Goal: Use online tool/utility: Utilize a website feature to perform a specific function

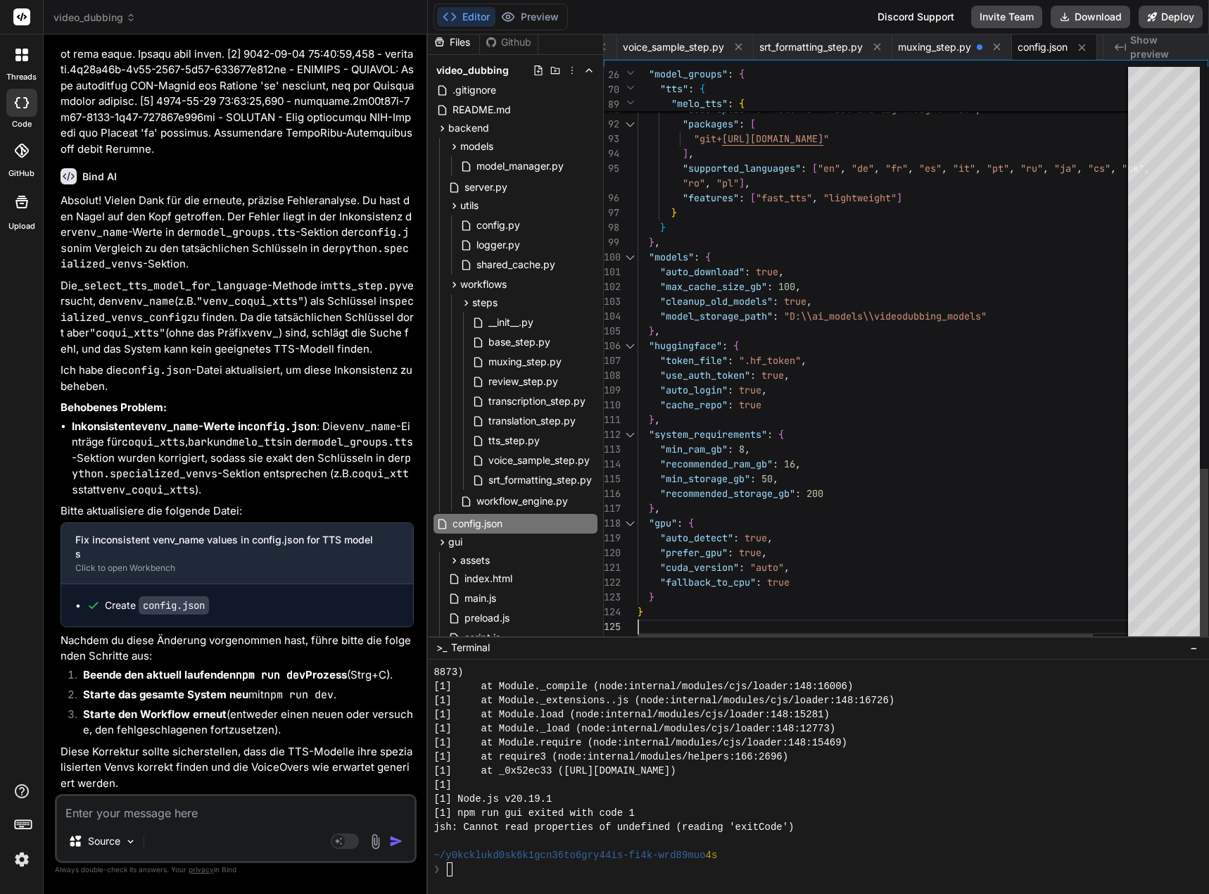
scroll to position [14, 0]
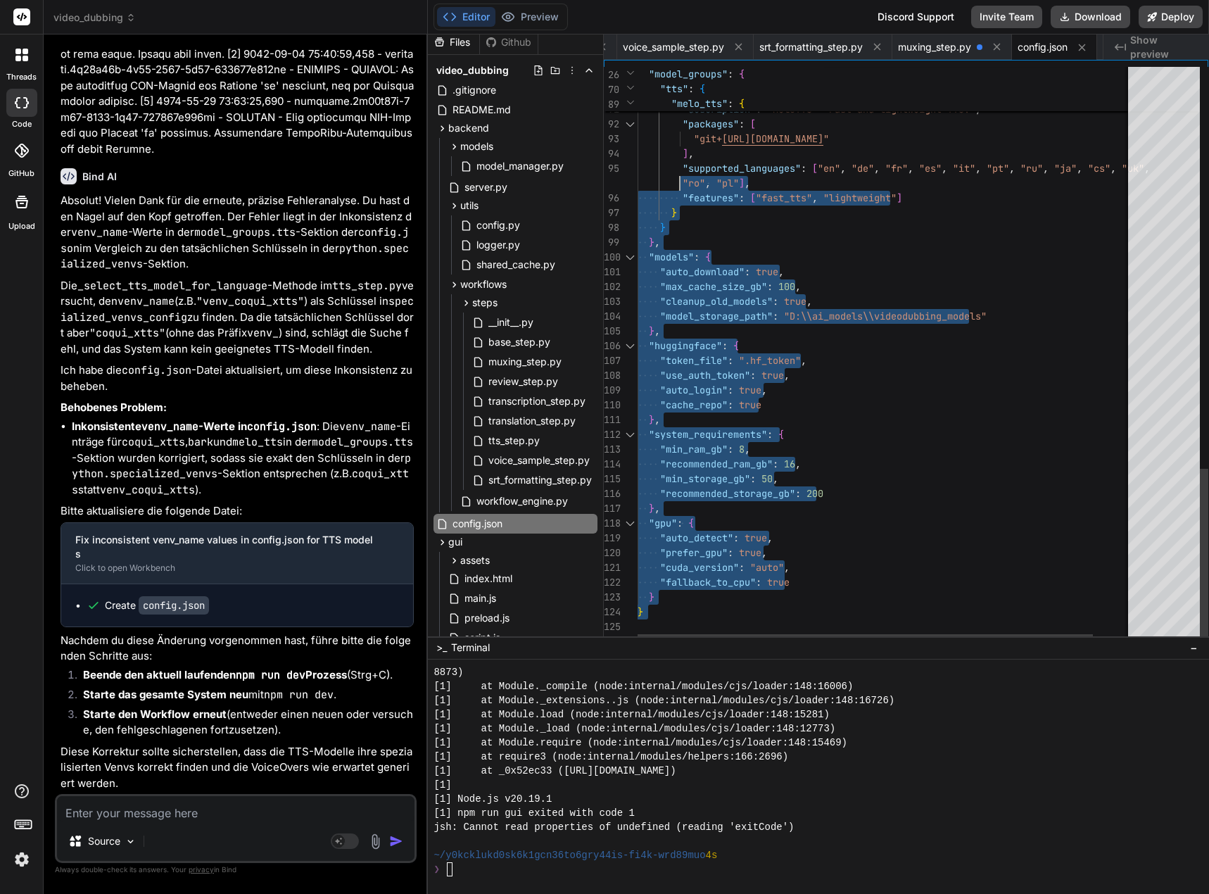
type textarea "{ "system": { "name": "Video Dubbing System", "version": "1.0.0" }, "paths": { …"
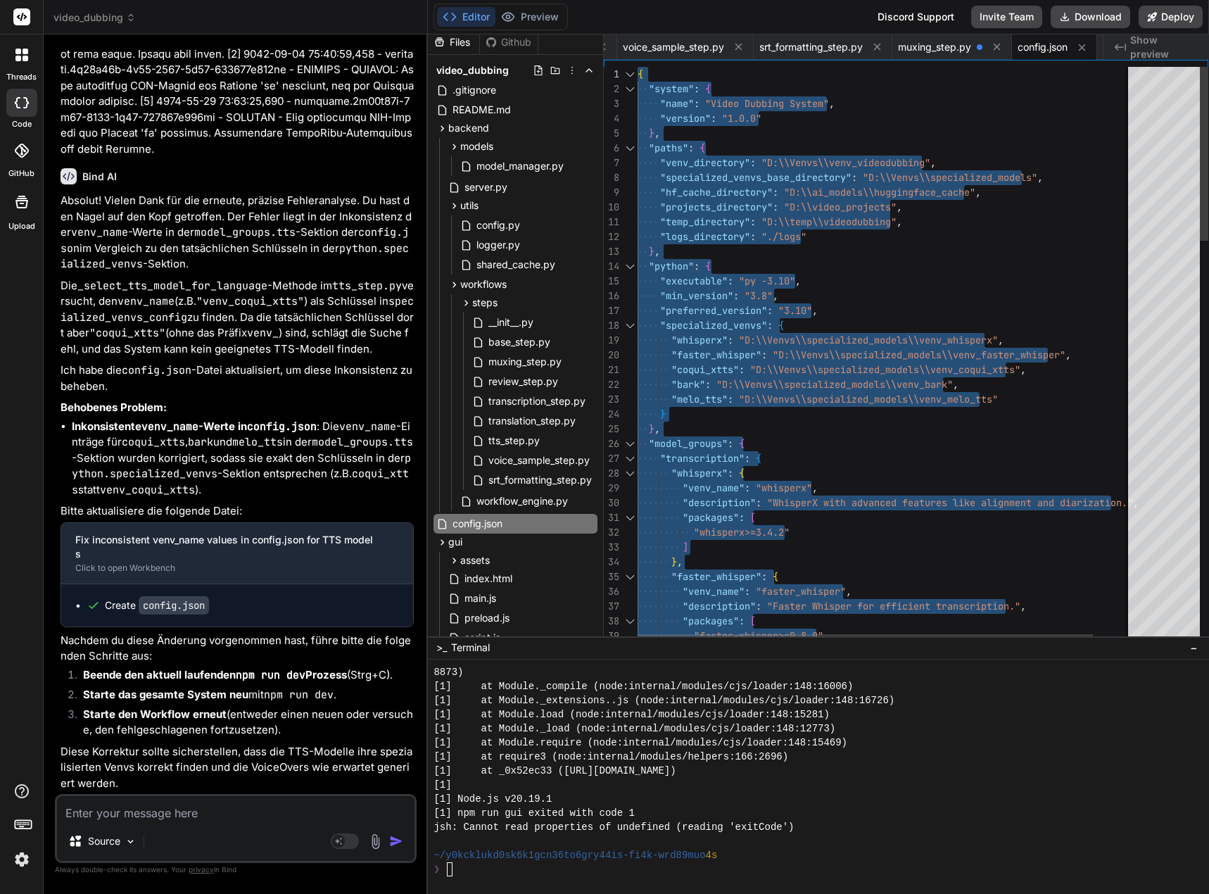
drag, startPoint x: 657, startPoint y: 625, endPoint x: 573, endPoint y: -85, distance: 715.5
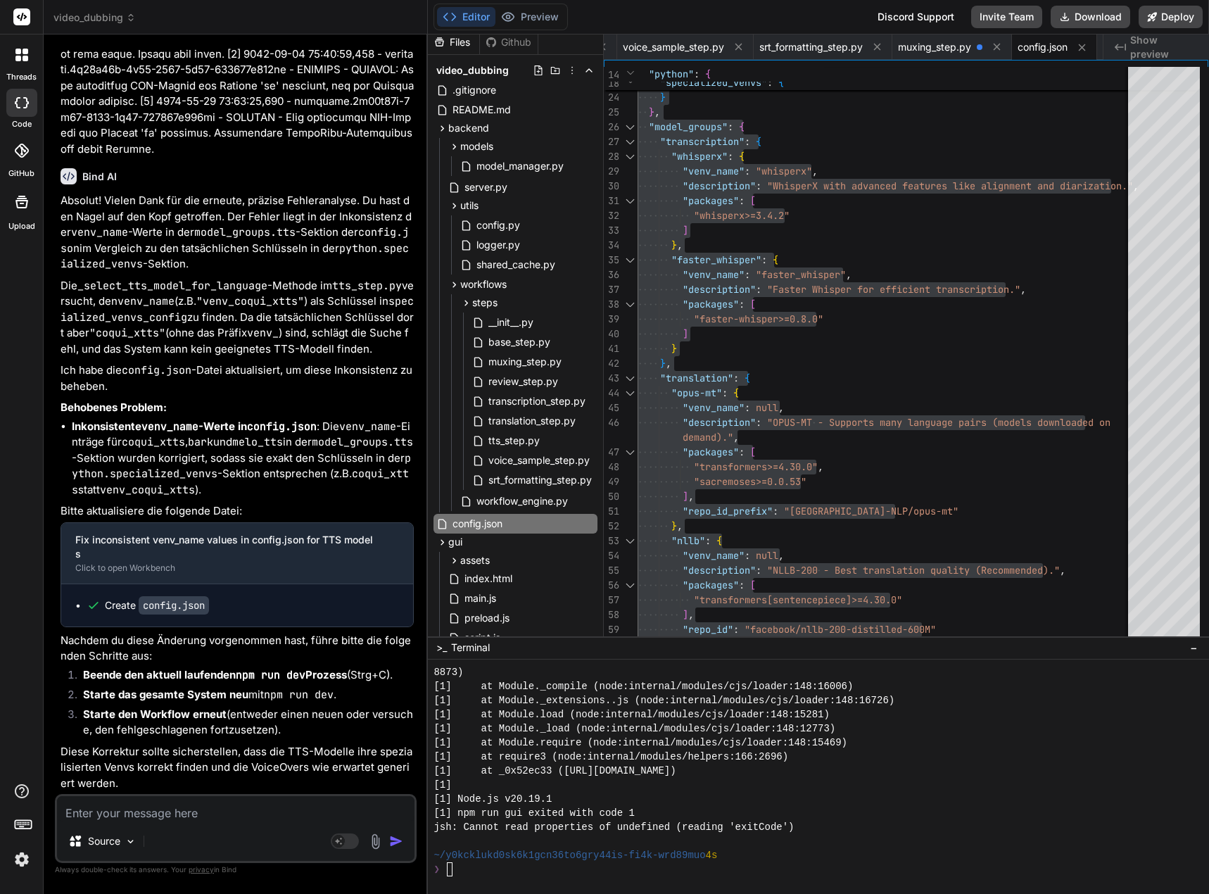
click at [85, 809] on textarea at bounding box center [235, 808] width 357 height 25
click at [158, 814] on textarea at bounding box center [235, 808] width 357 height 25
type textarea "I"
type textarea "x"
type textarea "Ic"
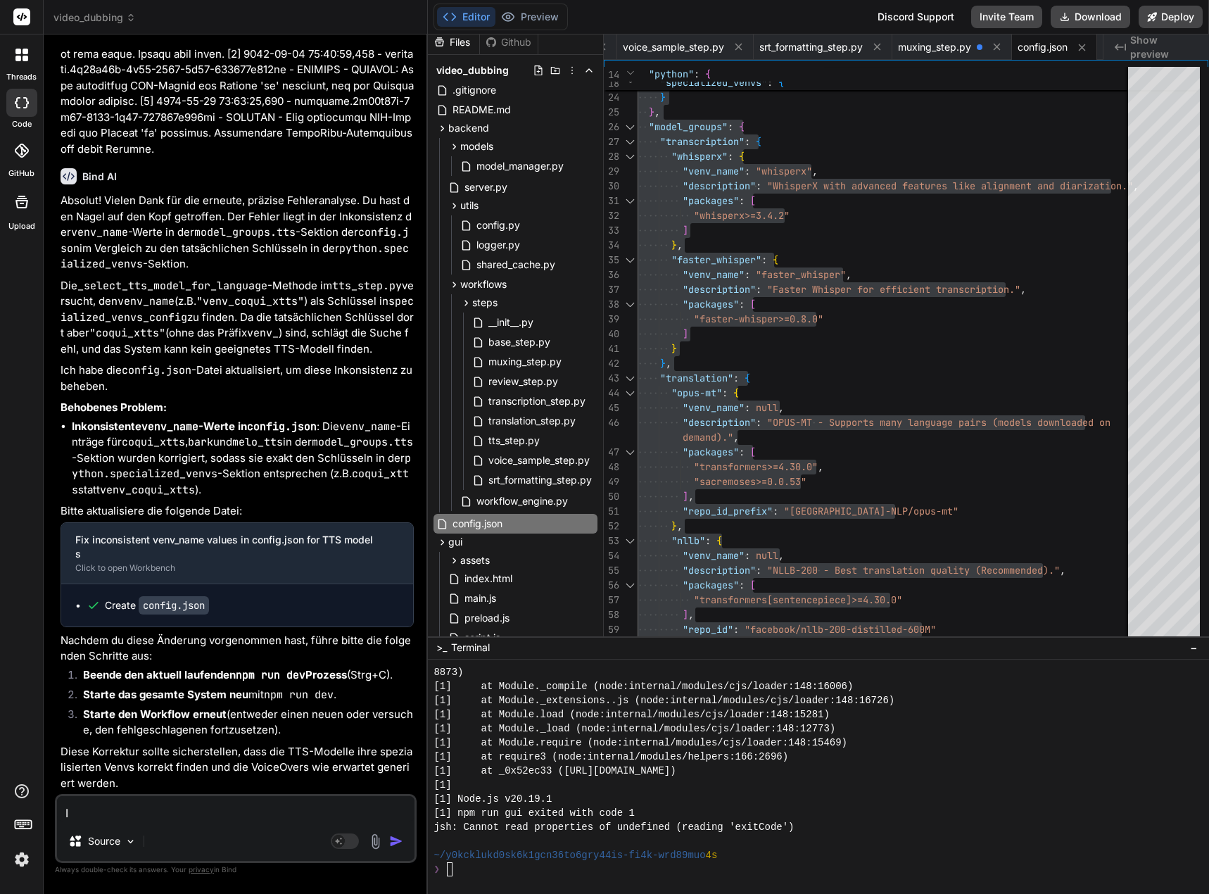
type textarea "x"
type textarea "Ich"
type textarea "x"
type textarea "Ich"
type textarea "x"
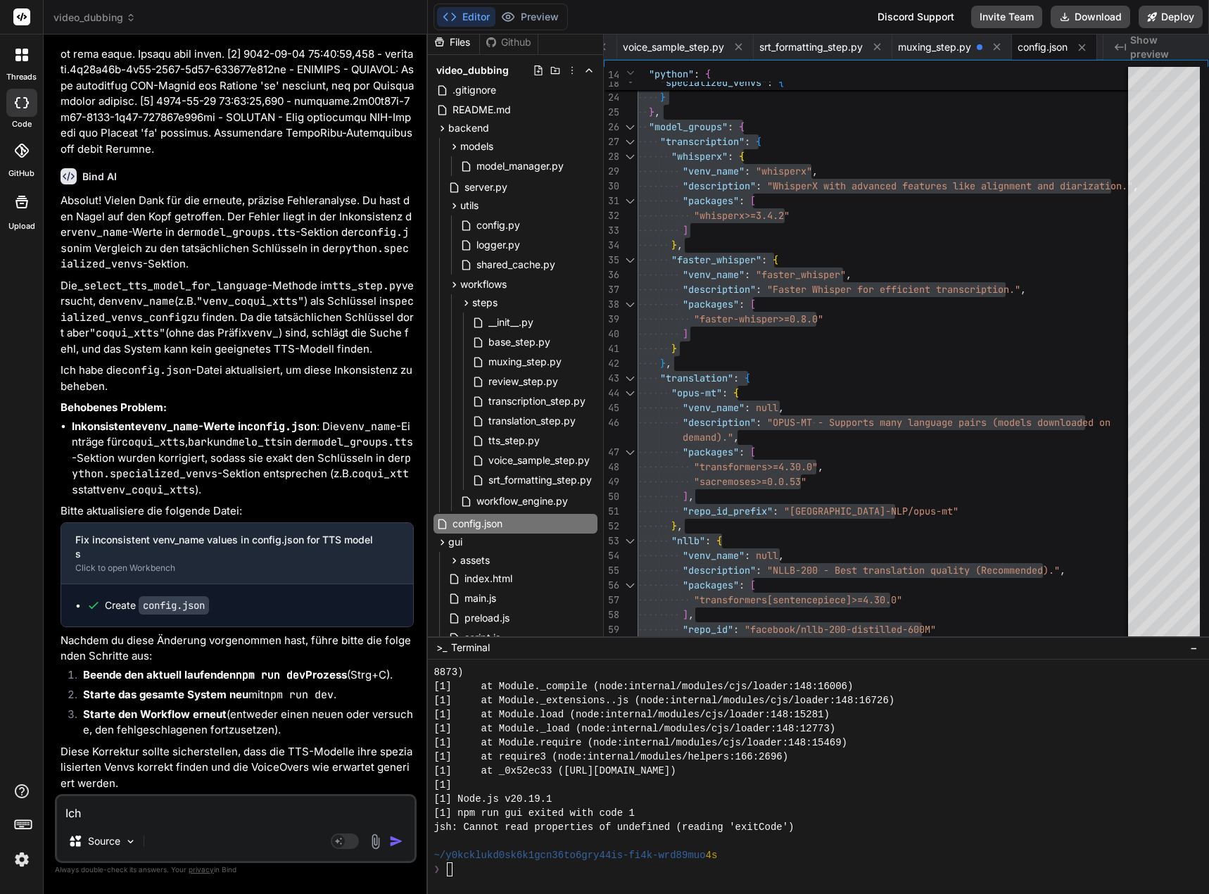
type textarea "Ich s"
type textarea "x"
type textarea "Ich sh"
type textarea "x"
type textarea "Ich she"
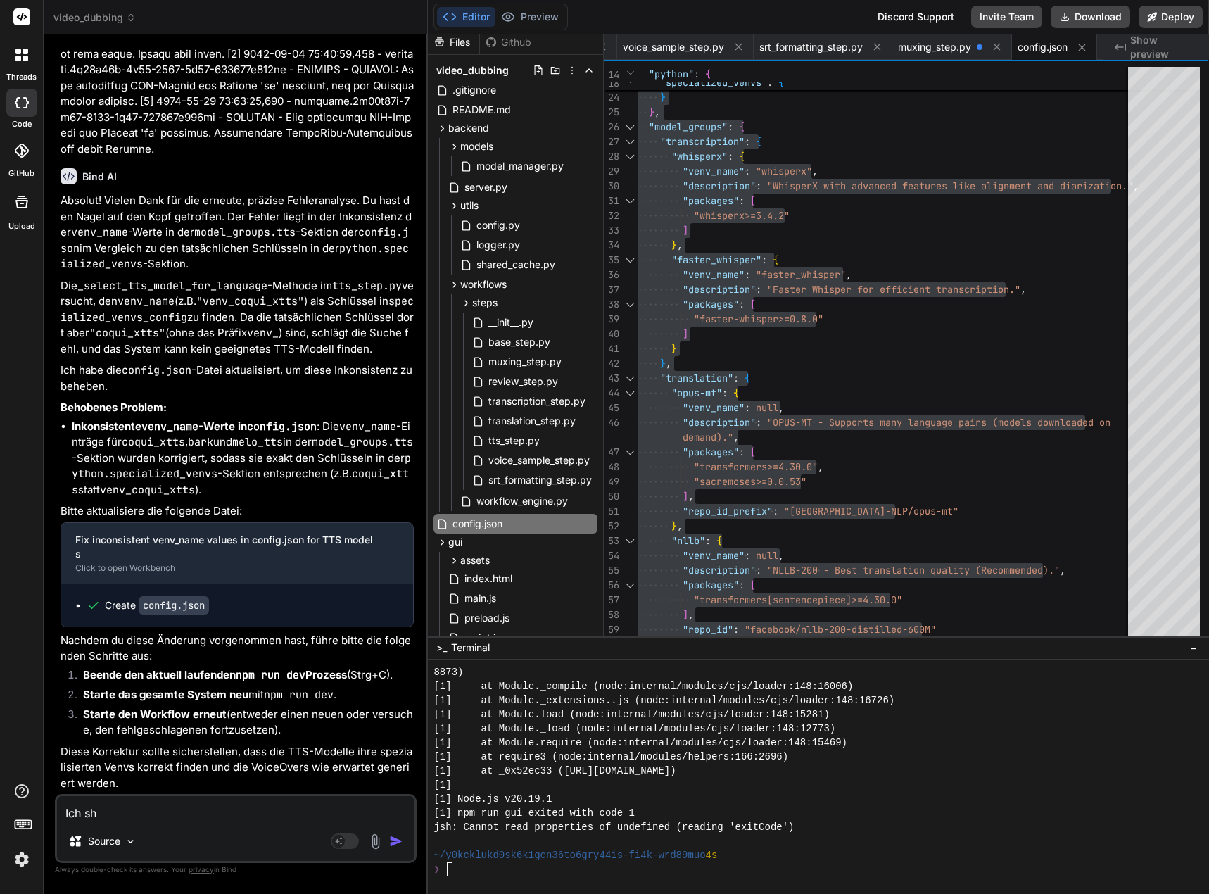
type textarea "x"
type textarea "Ich sh"
type textarea "x"
type textarea "Ich s"
type textarea "x"
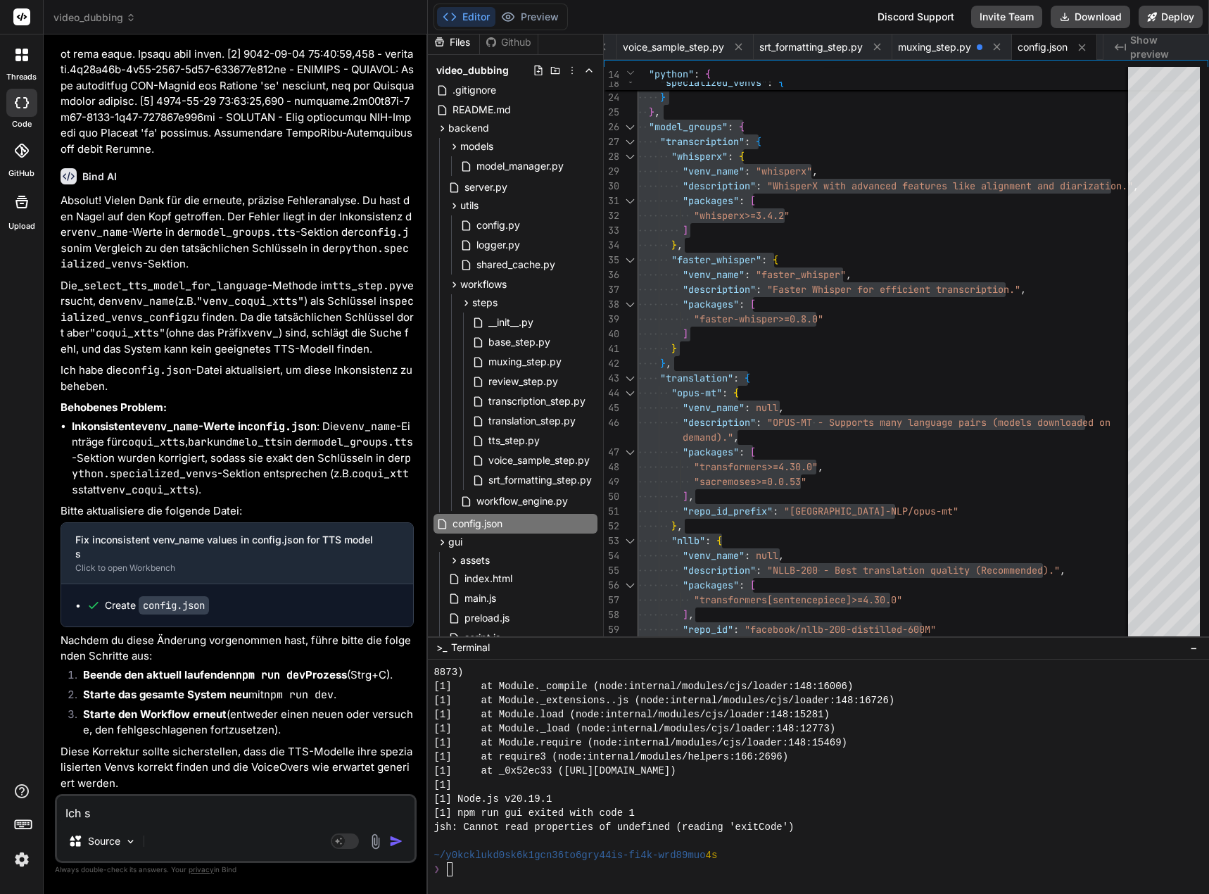
type textarea "Ich se"
type textarea "x"
type textarea "Ich seh"
type textarea "x"
type textarea "Ich sehe"
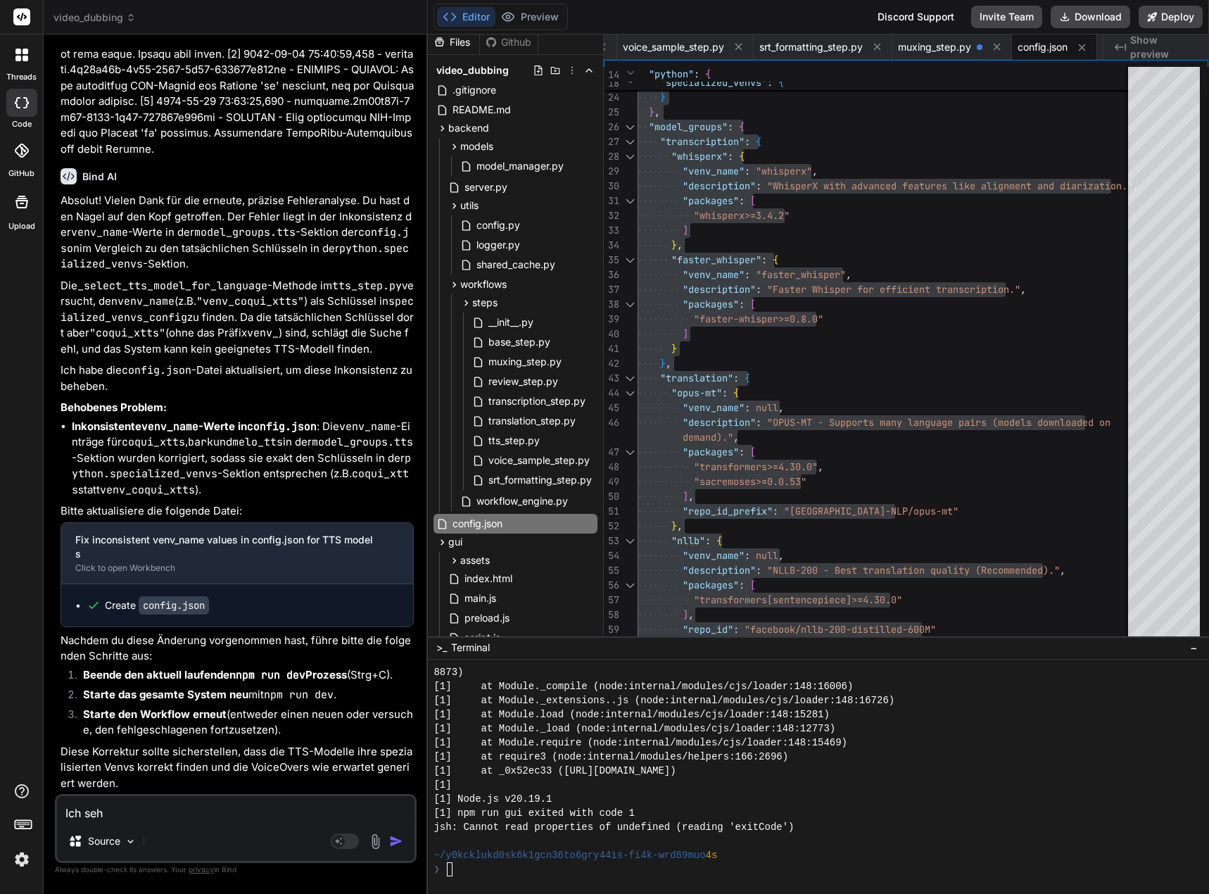
type textarea "x"
type textarea "Ich sehe"
type textarea "x"
type textarea "Ich sehe"
type textarea "x"
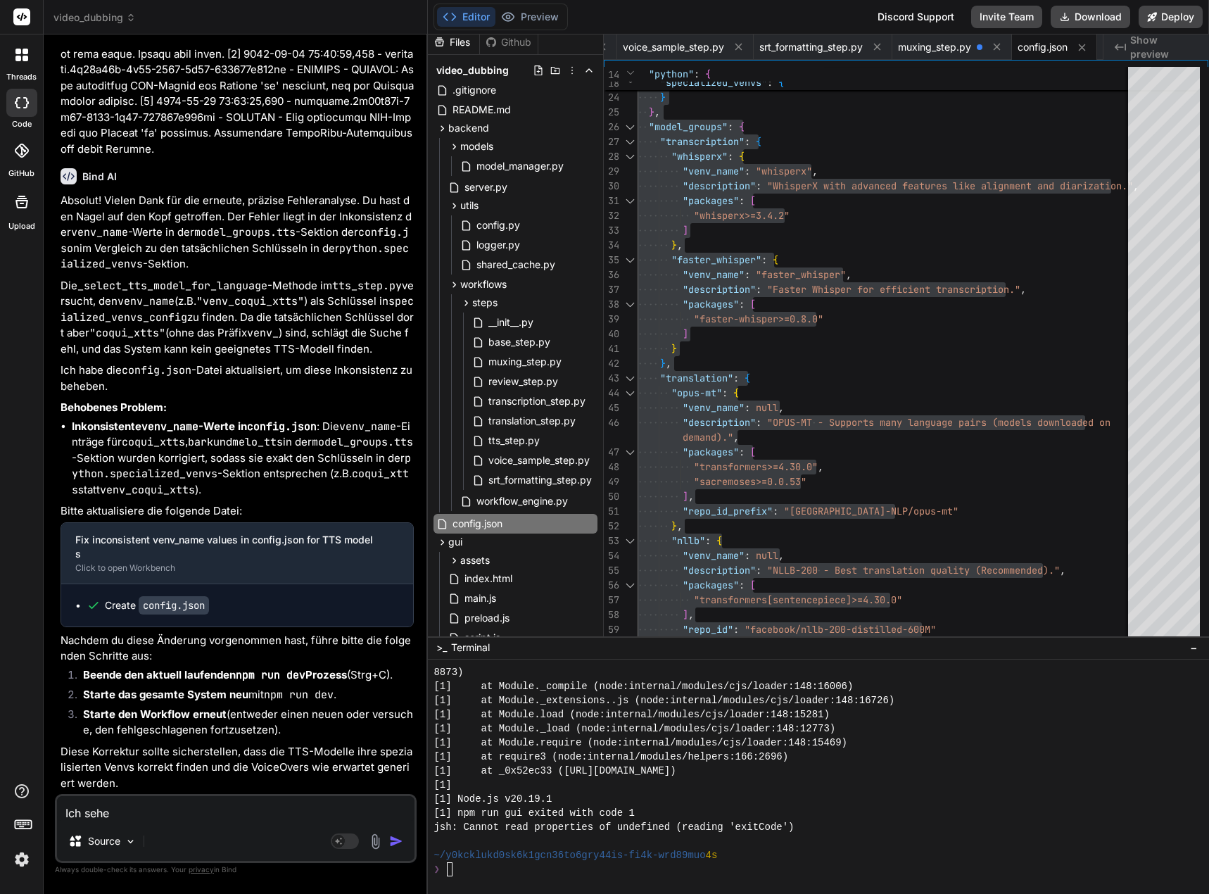
type textarea "Ich seh"
type textarea "x"
type textarea "Ich se"
type textarea "x"
type textarea "Ich s"
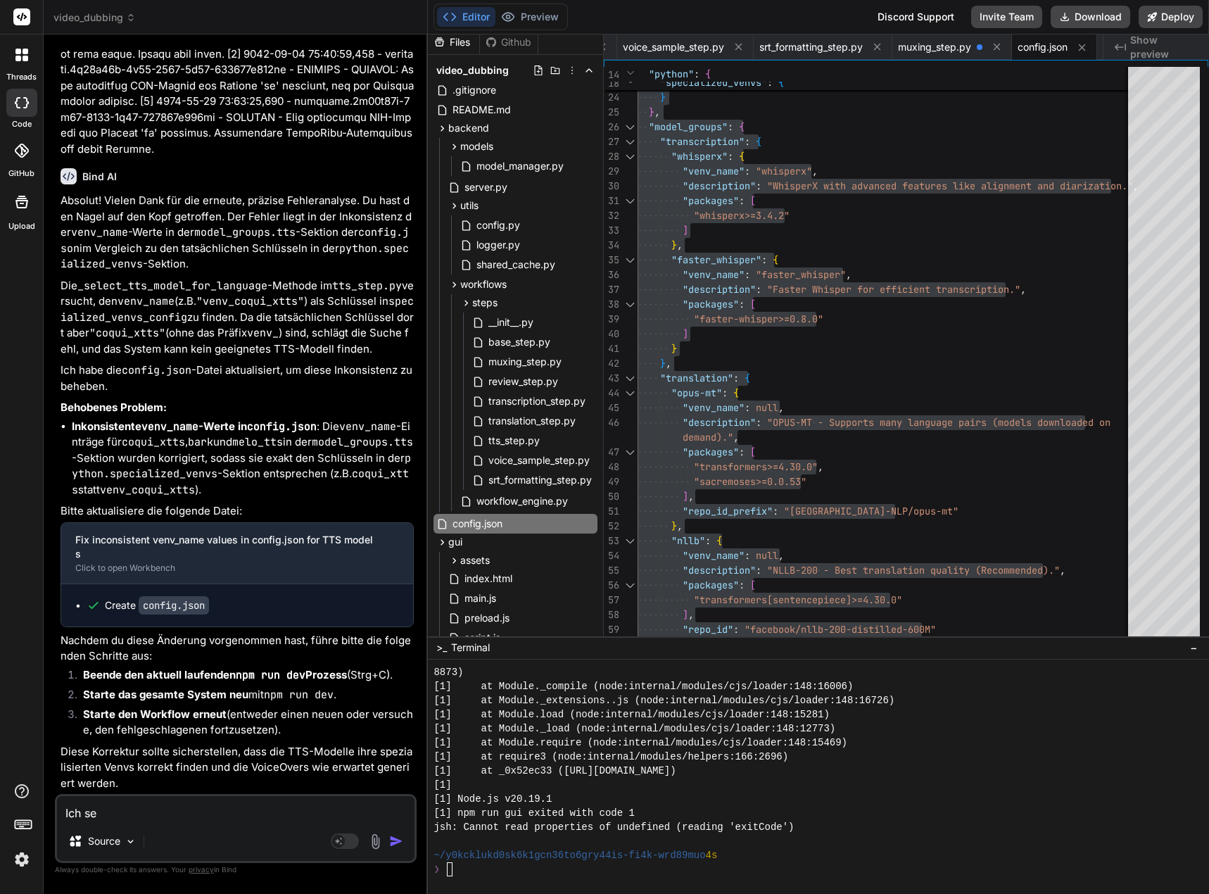
type textarea "x"
type textarea "Ich"
type textarea "x"
type textarea "Ich"
type textarea "x"
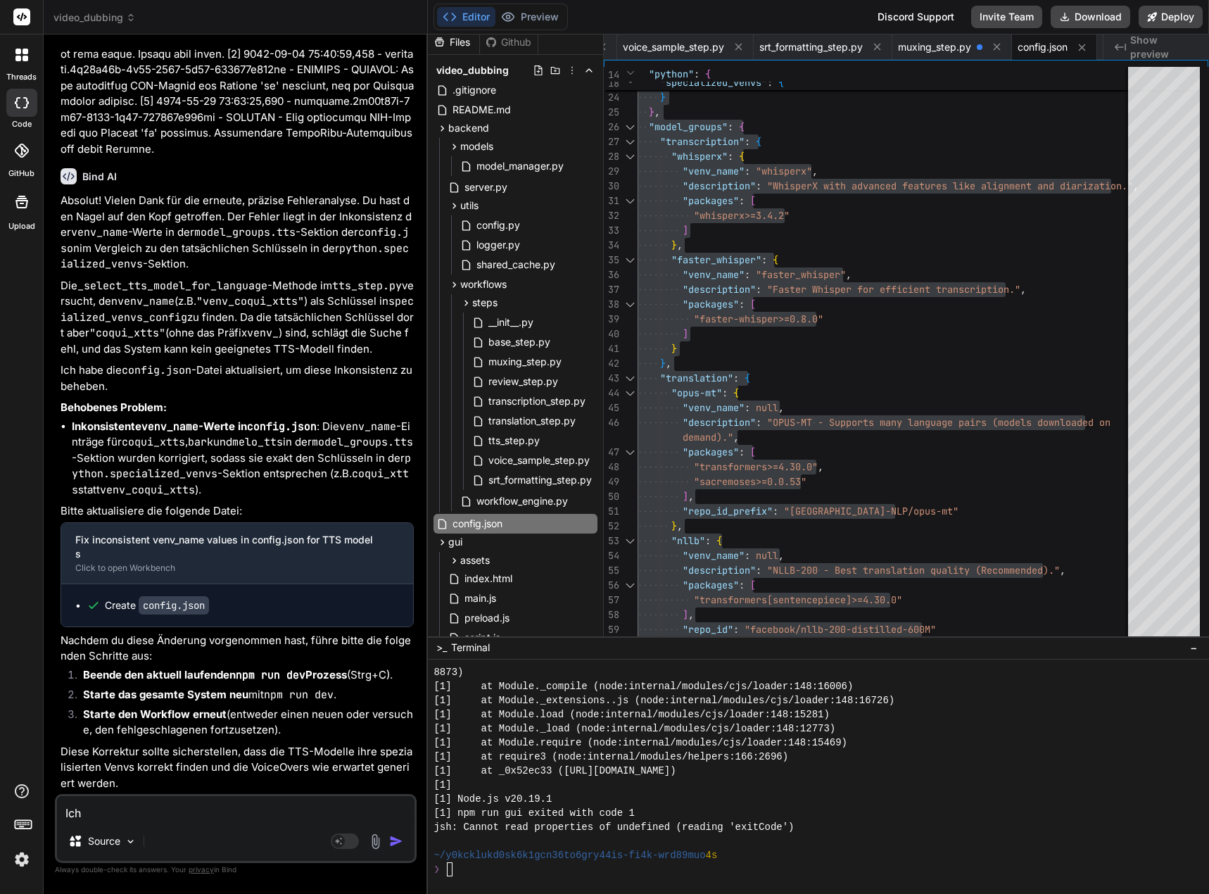
type textarea "Ic"
type textarea "x"
type textarea "I"
type textarea "x"
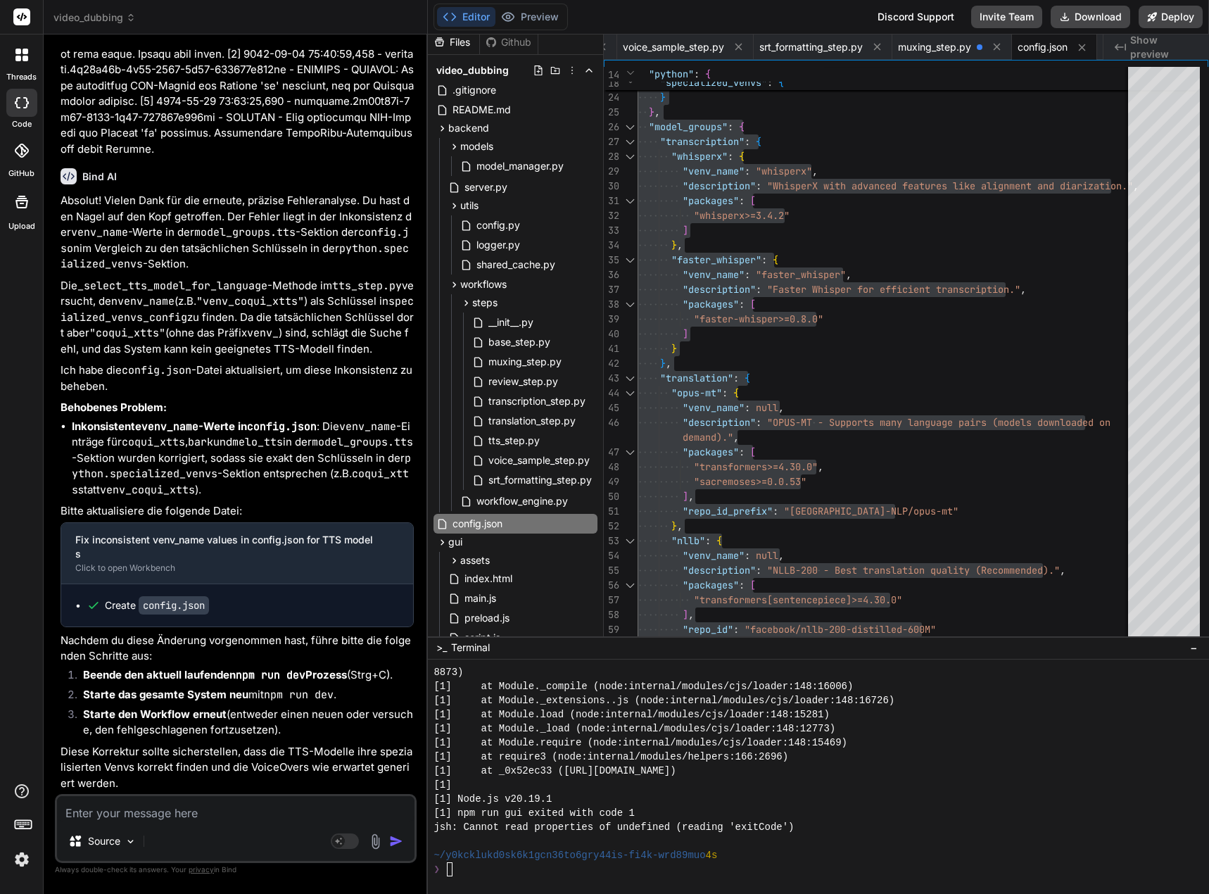
type textarea "D"
type textarea "x"
type textarea "Du"
type textarea "x"
type textarea "Du"
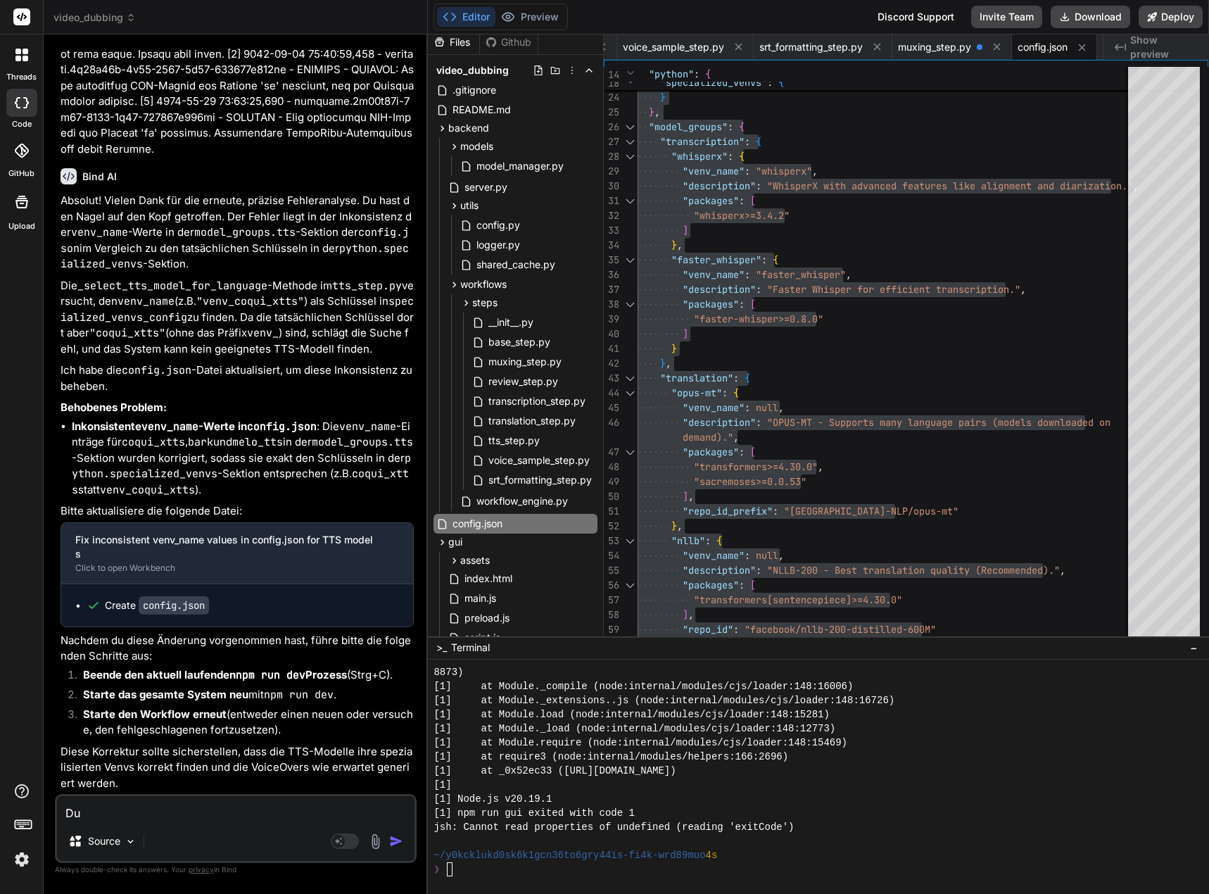
type textarea "x"
type textarea "Du h"
type textarea "x"
type textarea "Du ha"
type textarea "x"
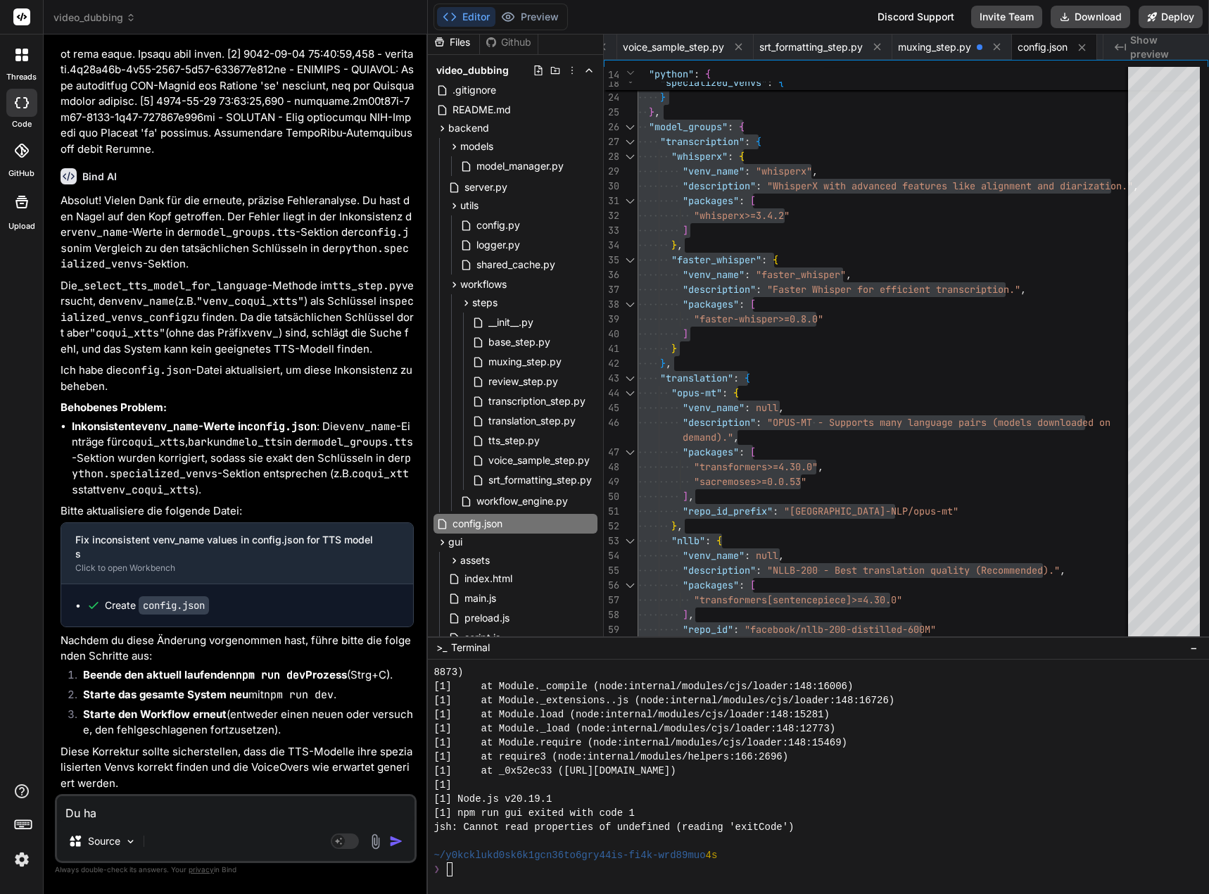
type textarea "Du has"
type textarea "x"
type textarea "Du hast"
type textarea "x"
type textarea "Du hast"
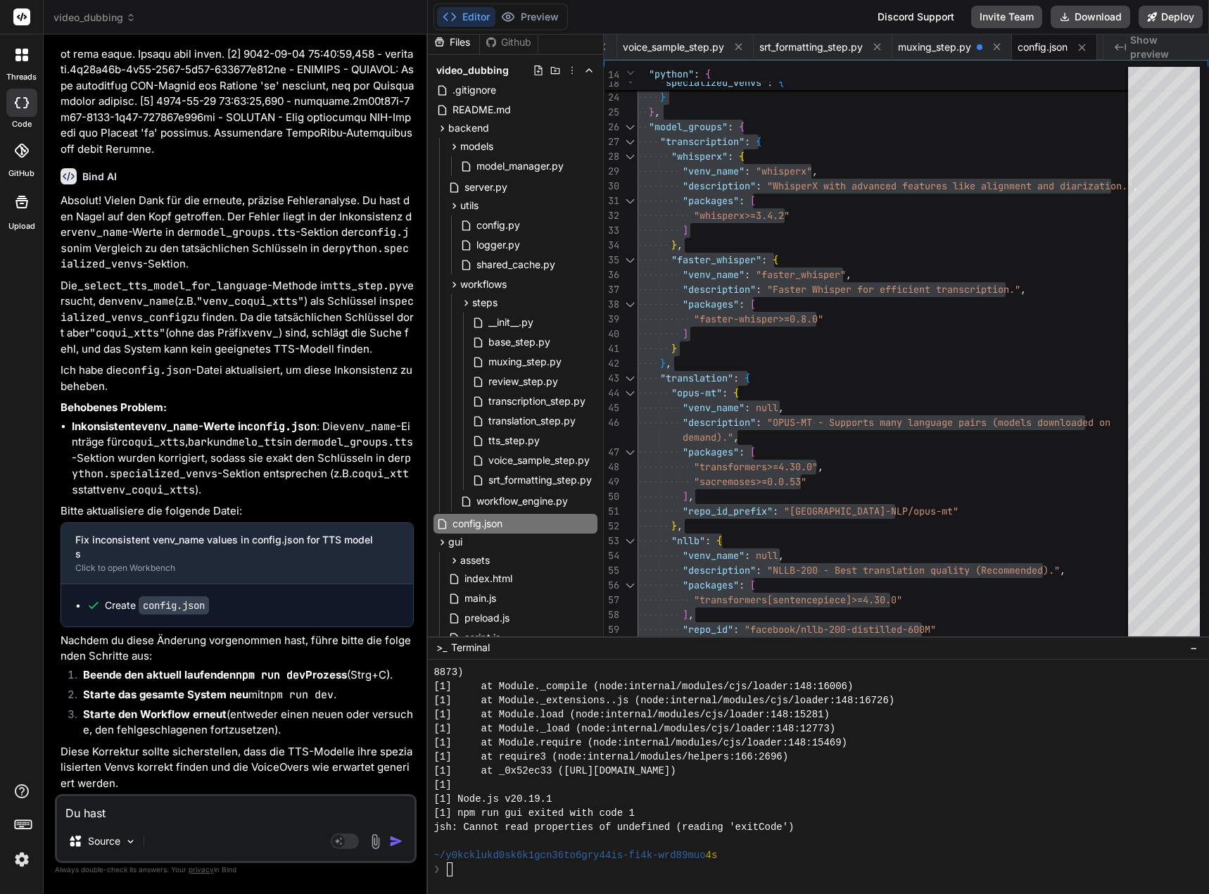
type textarea "x"
type textarea "Du hast a"
type textarea "x"
type textarea "Du hast au"
type textarea "x"
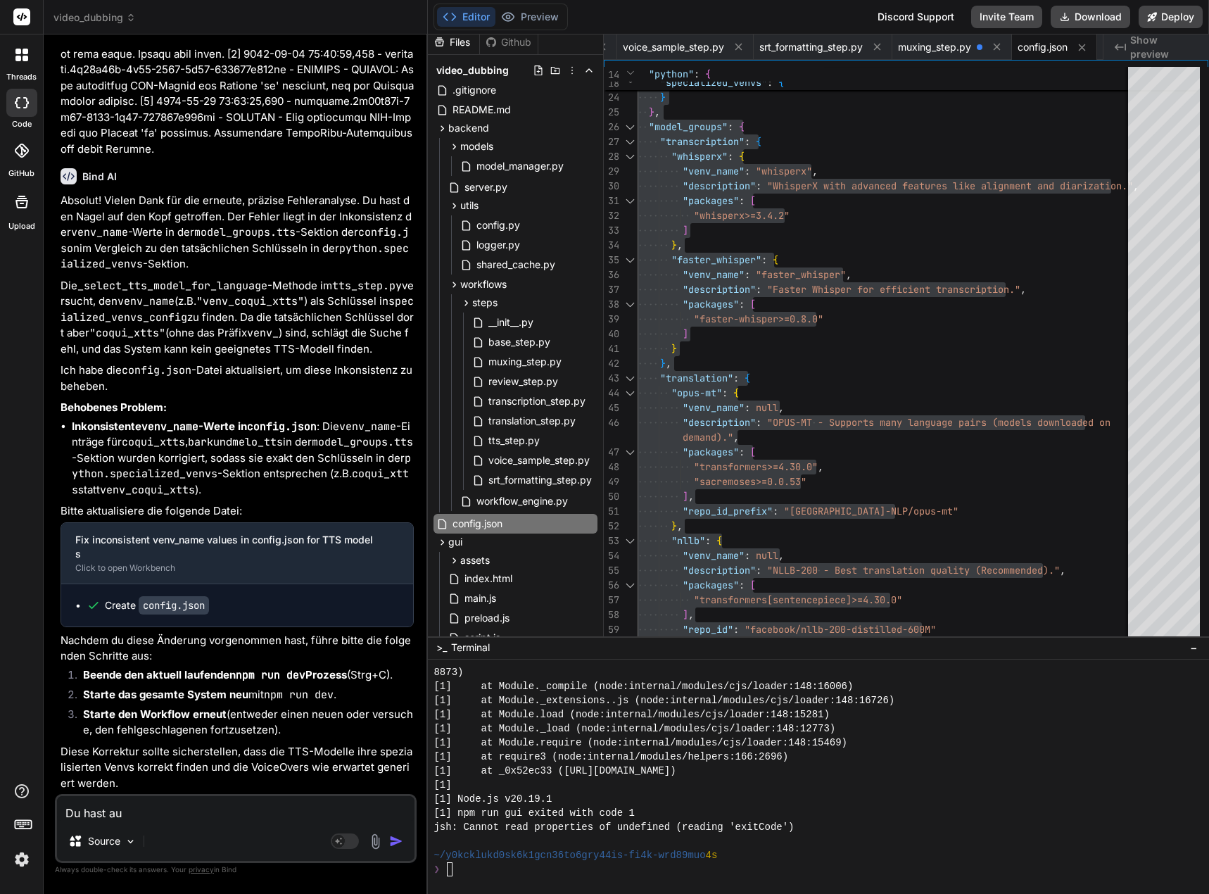
type textarea "Du hast auc"
type textarea "x"
type textarea "Du hast auch"
type textarea "x"
type textarea "Du hast auch"
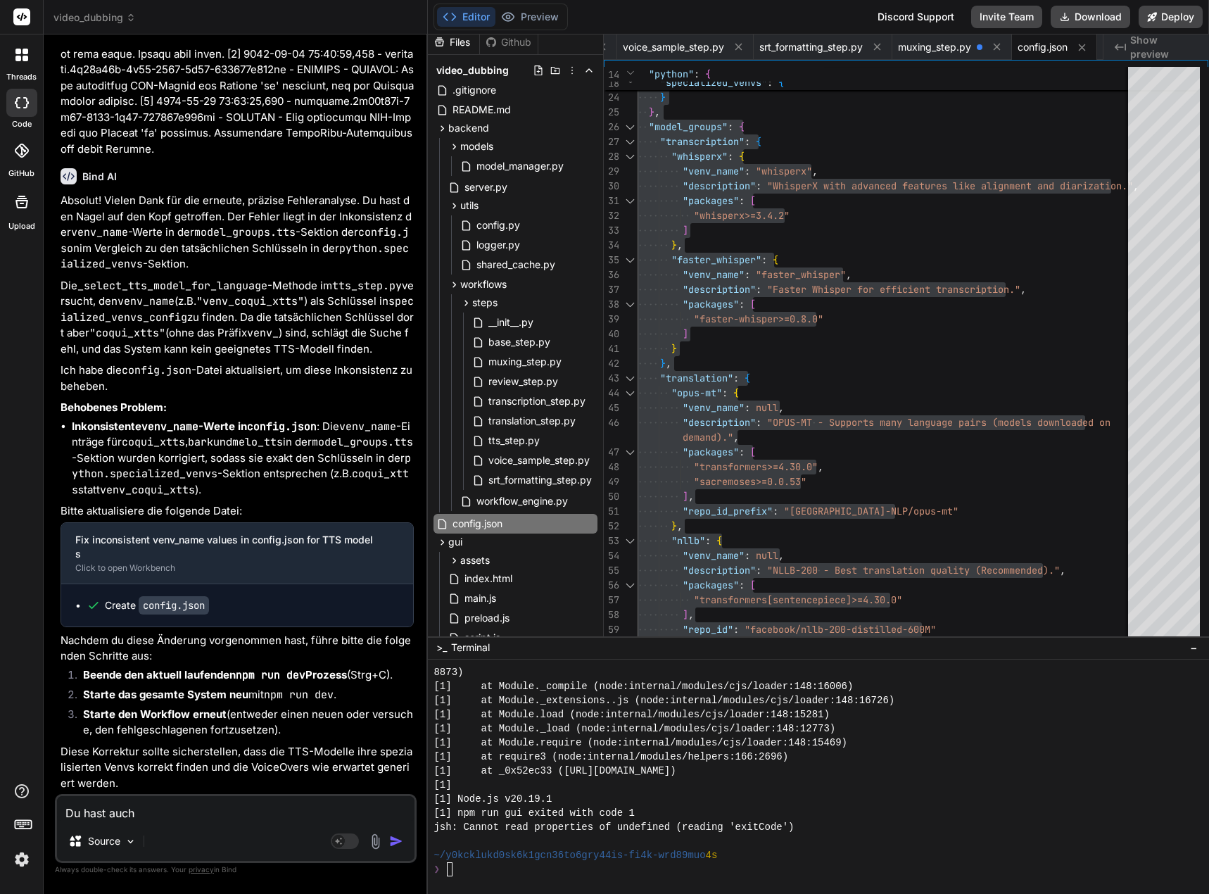
type textarea "x"
type textarea "Du hast auch ä"
type textarea "x"
type textarea "Du hast auch än"
type textarea "x"
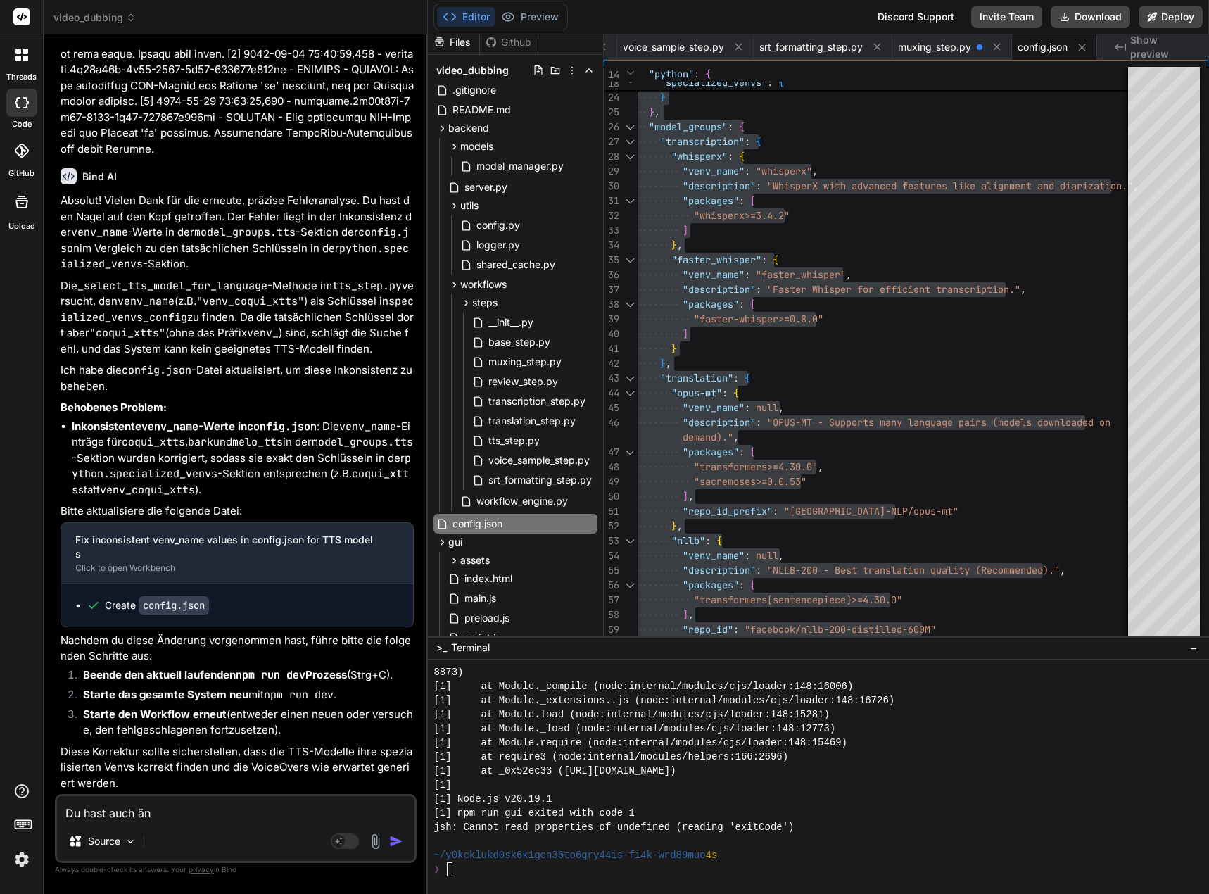
type textarea "Du hast auch änd"
type textarea "x"
type textarea "Du hast auch än"
type textarea "x"
type textarea "Du hast auch ä"
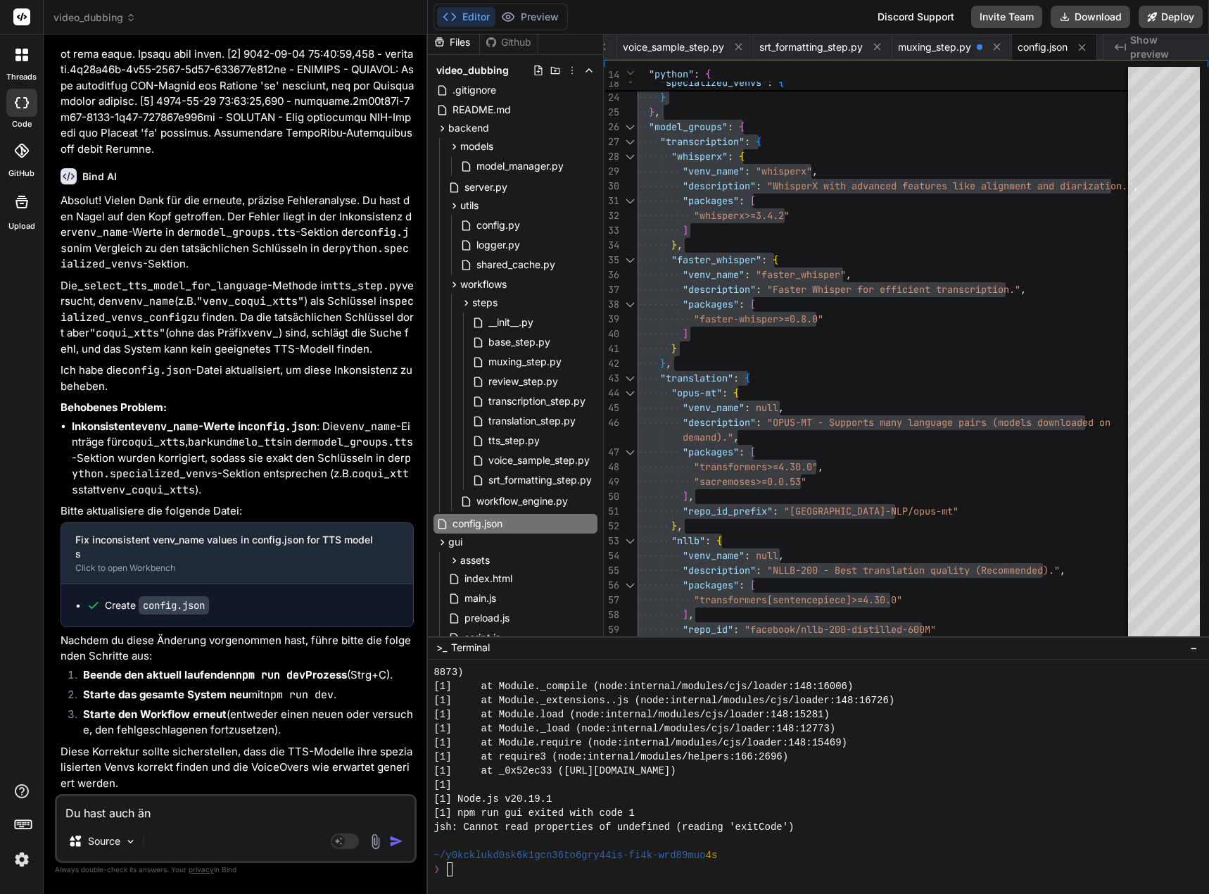
type textarea "x"
type textarea "Du hast auch"
type textarea "x"
type textarea "Du hast auch"
type textarea "x"
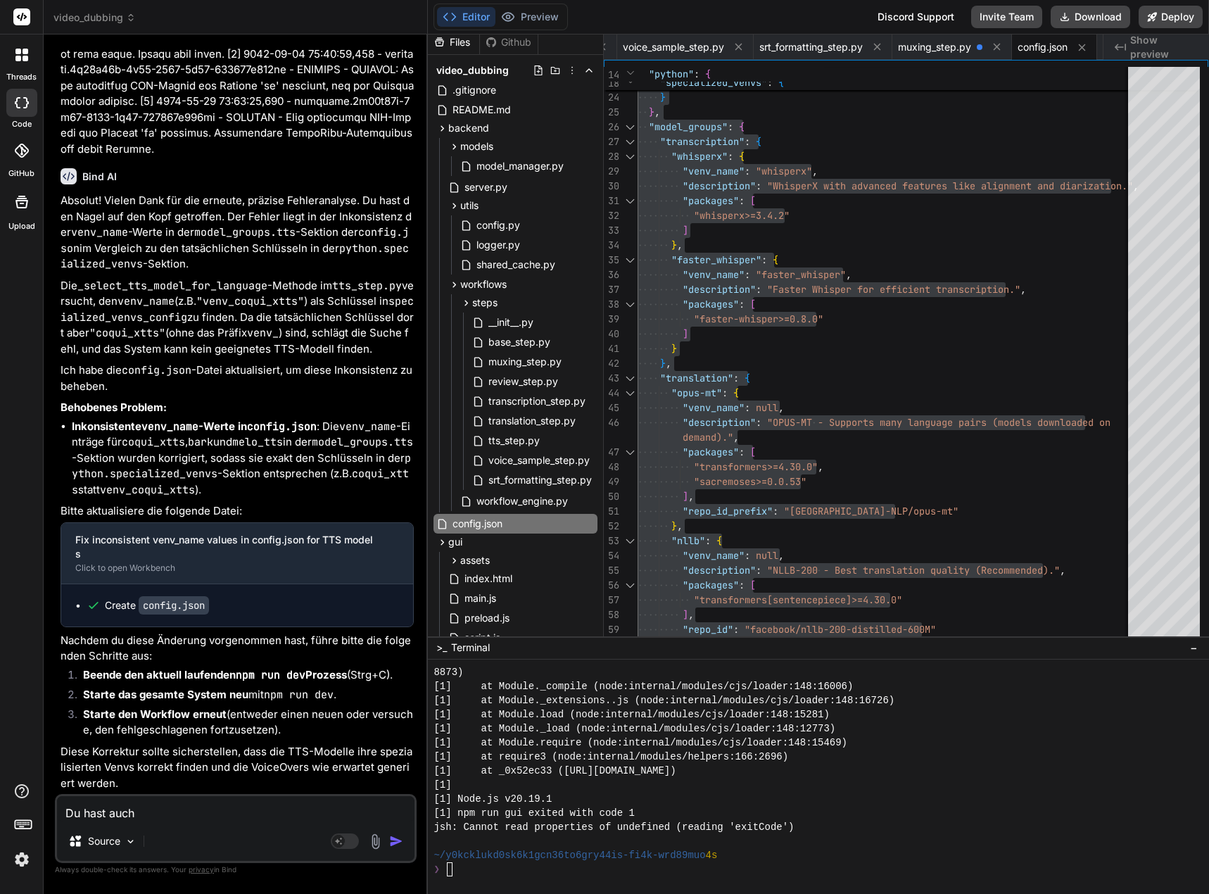
type textarea "Du hast auchÄ"
type textarea "x"
type textarea "Du hast auchÄn"
type textarea "x"
type textarea "Du hast auchÄnd"
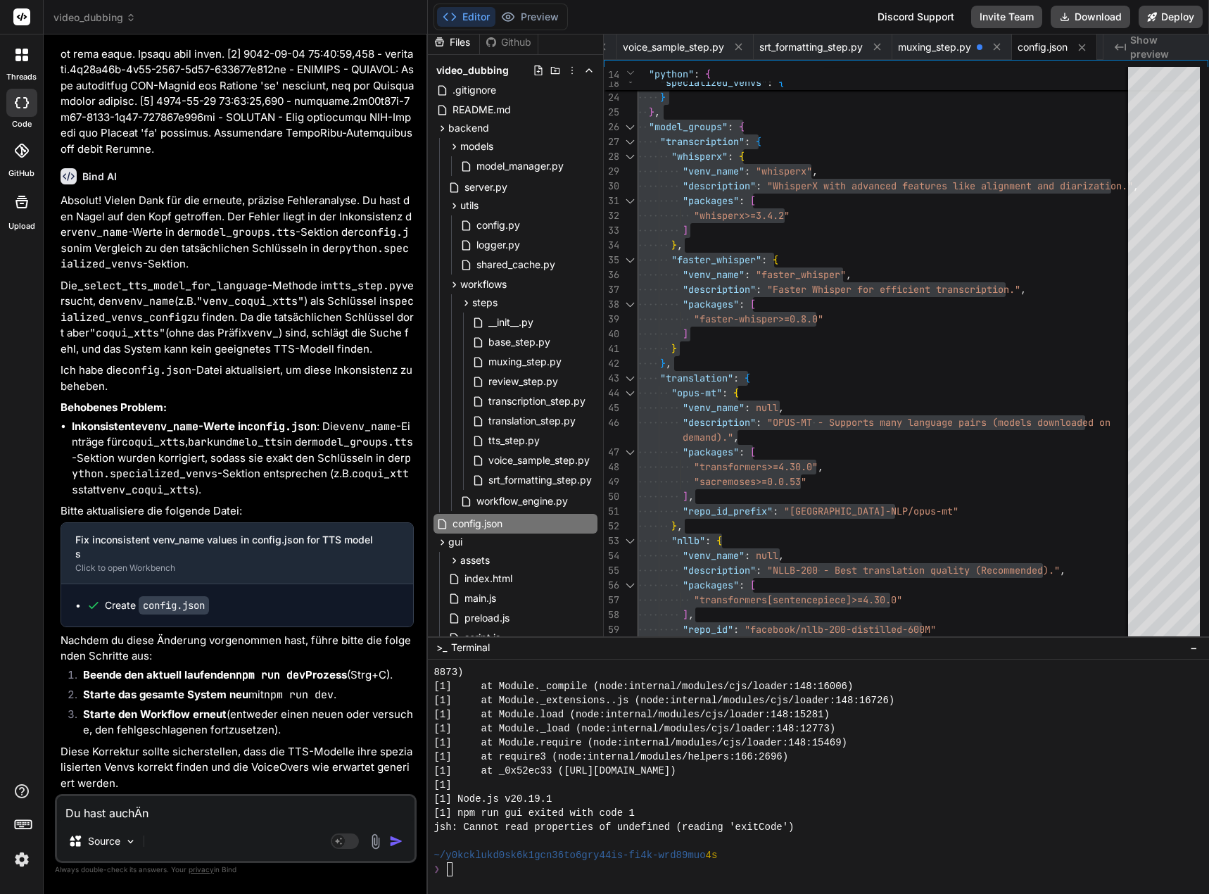
type textarea "x"
type textarea "Du hast auchÄn"
type textarea "x"
type textarea "Du hast auchÄ"
type textarea "x"
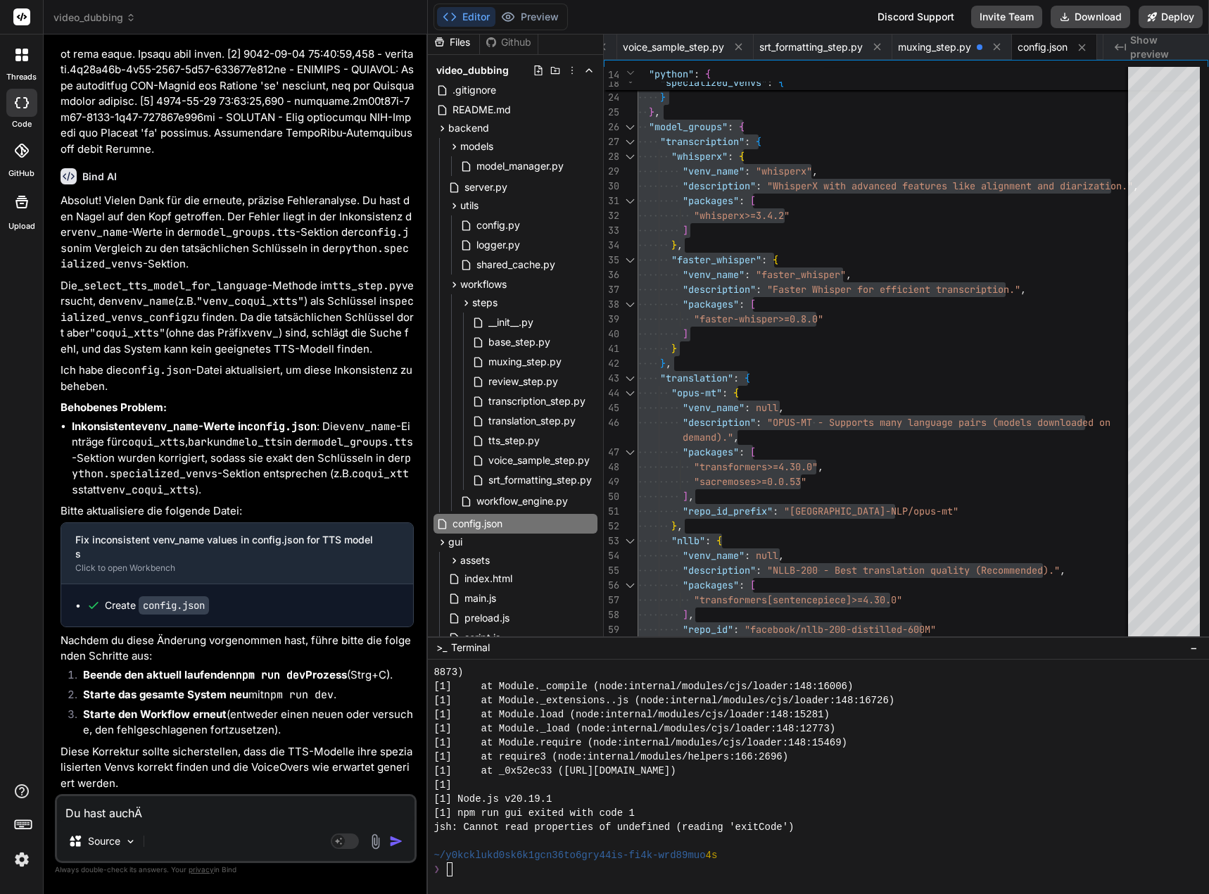
type textarea "Du hast auch"
type textarea "x"
type textarea "Du hast auch"
type textarea "x"
type textarea "Du hast auch Ä"
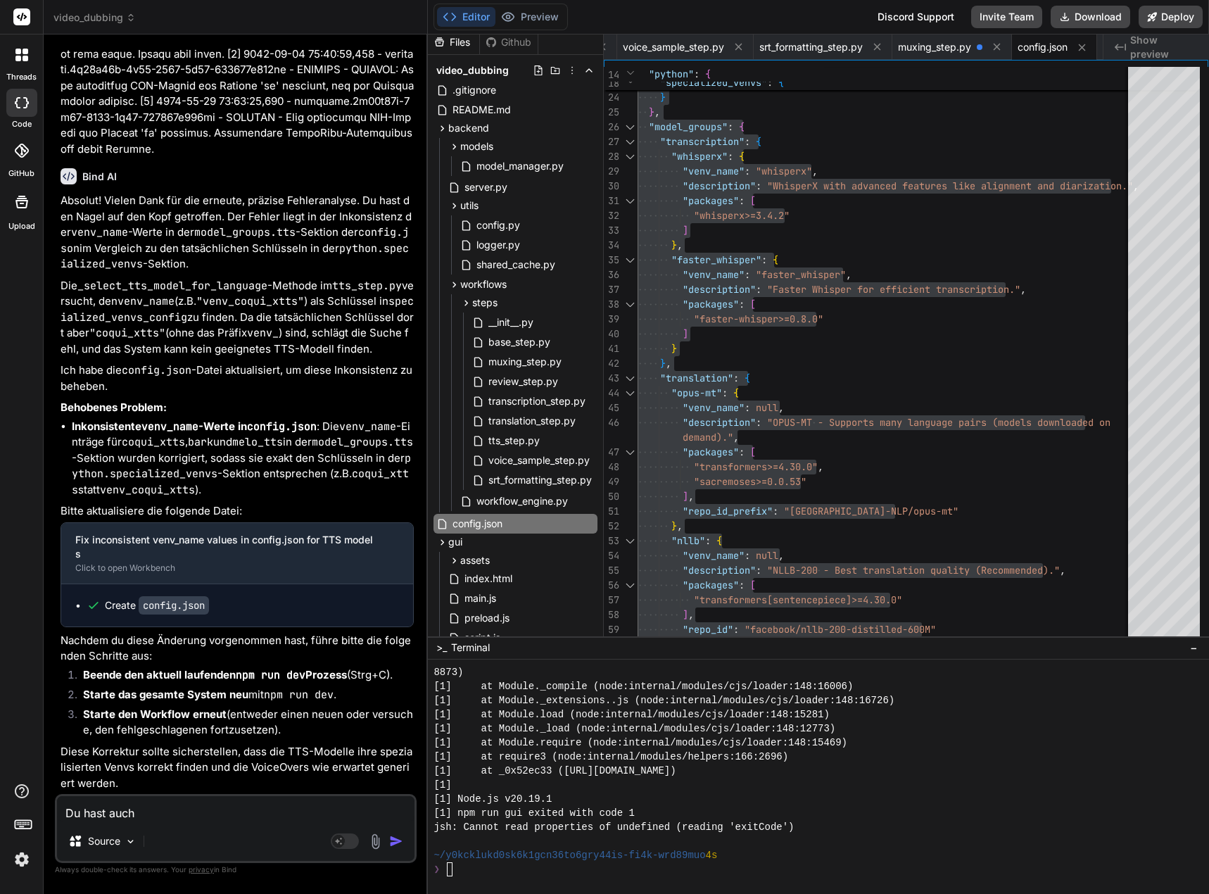
type textarea "x"
type textarea "Du hast auch Än"
type textarea "x"
type textarea "Du hast auch Änd"
type textarea "x"
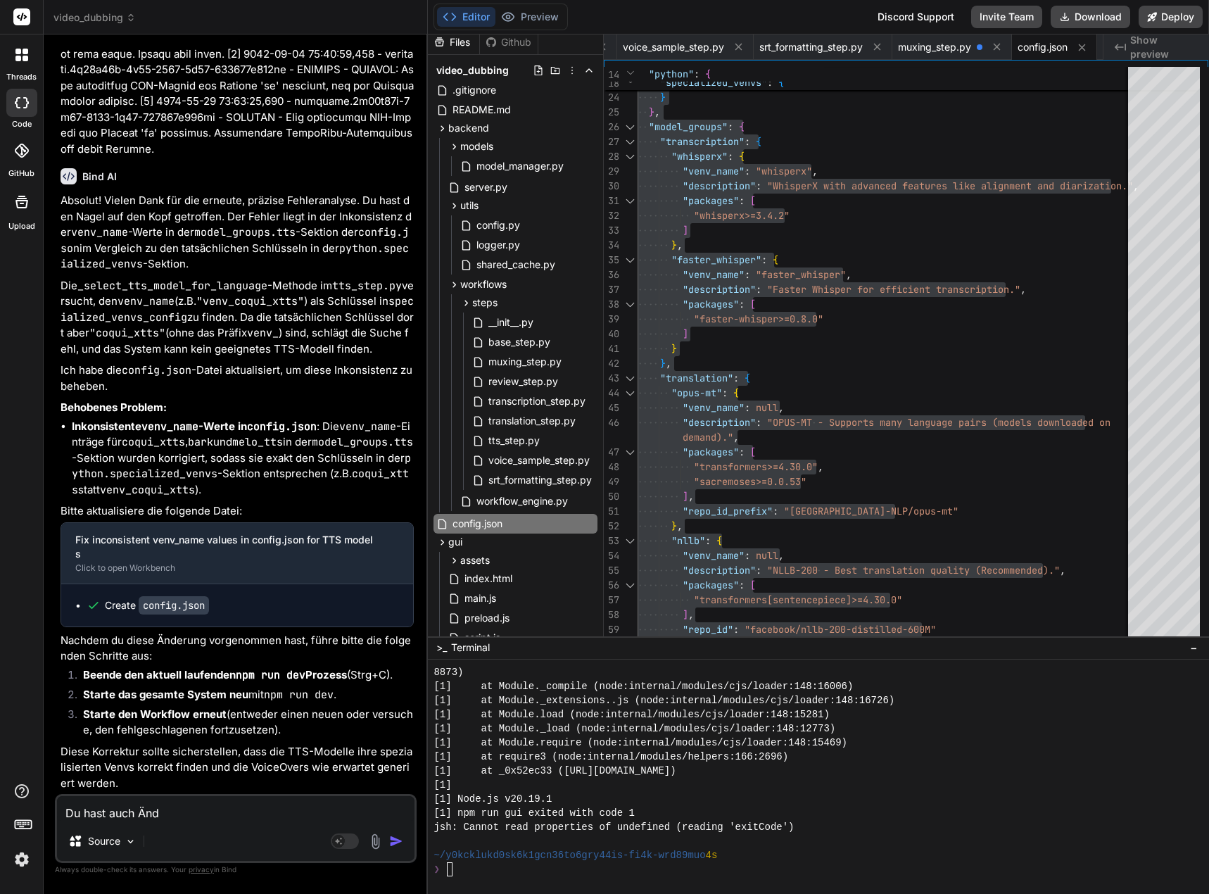
type textarea "Du hast auch Ände"
type textarea "x"
type textarea "Du hast auch Änder"
type textarea "x"
type textarea "Du hast auch Änderu"
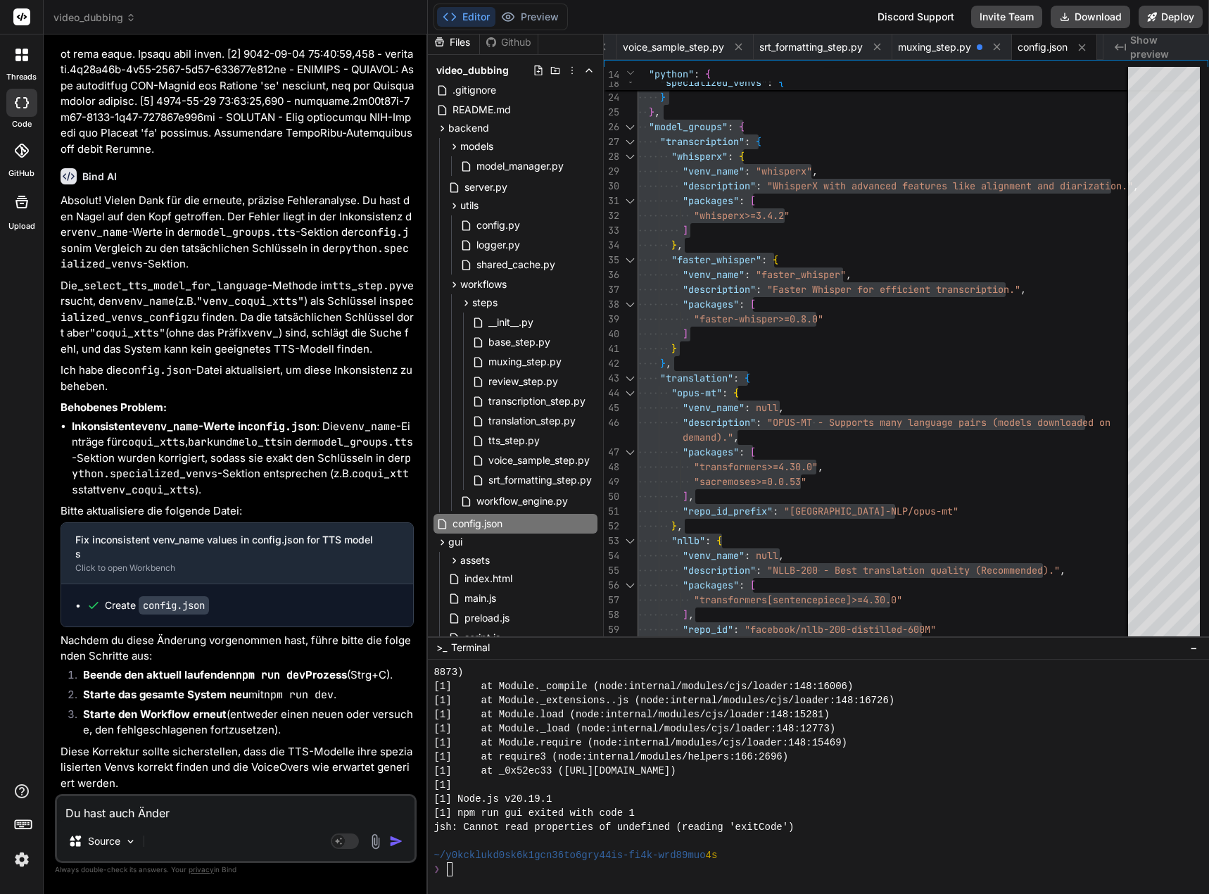
type textarea "x"
type textarea "Du hast auch Änderun"
type textarea "x"
type textarea "Du hast auch Änderung"
type textarea "x"
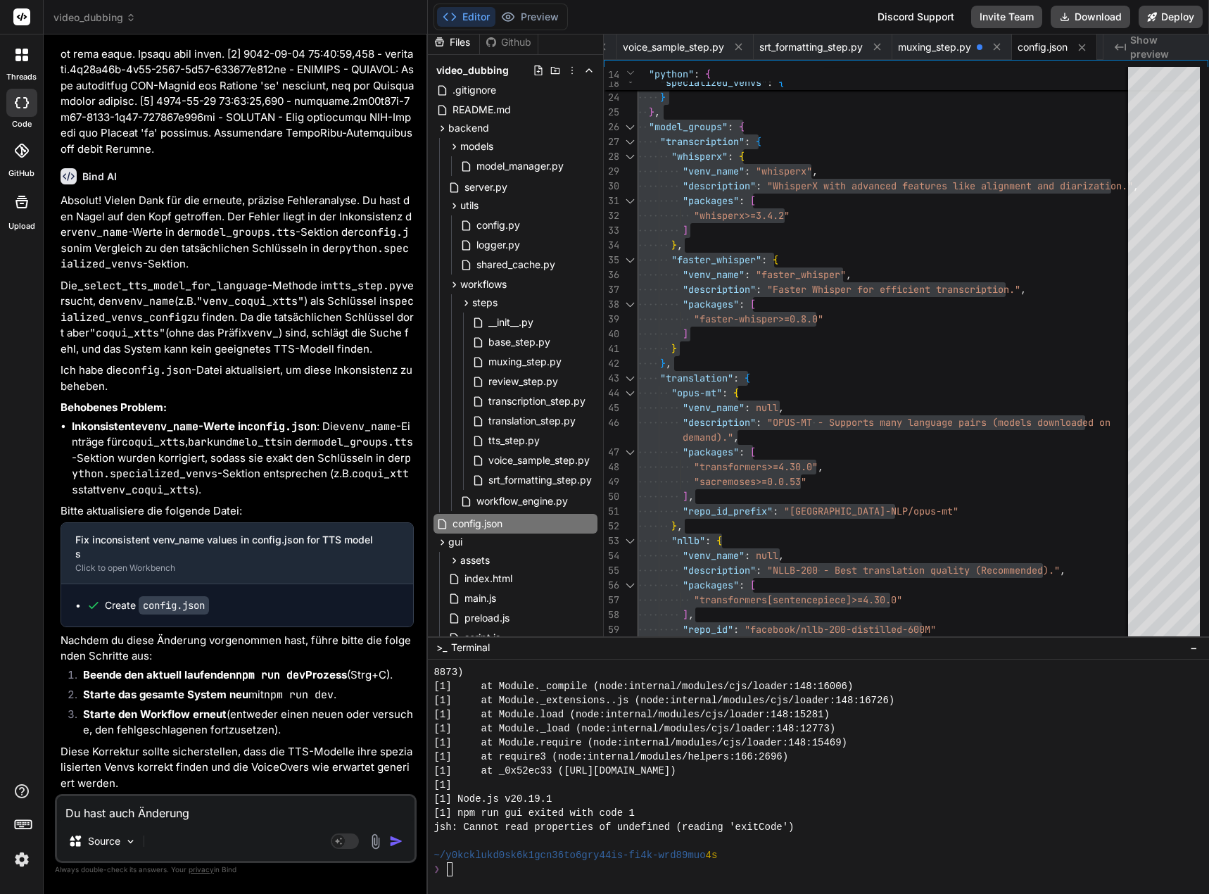
type textarea "Du hast auch Änderunge"
type textarea "x"
type textarea "Du hast auch Änderungen"
type textarea "x"
type textarea "Du hast auch Änderungen"
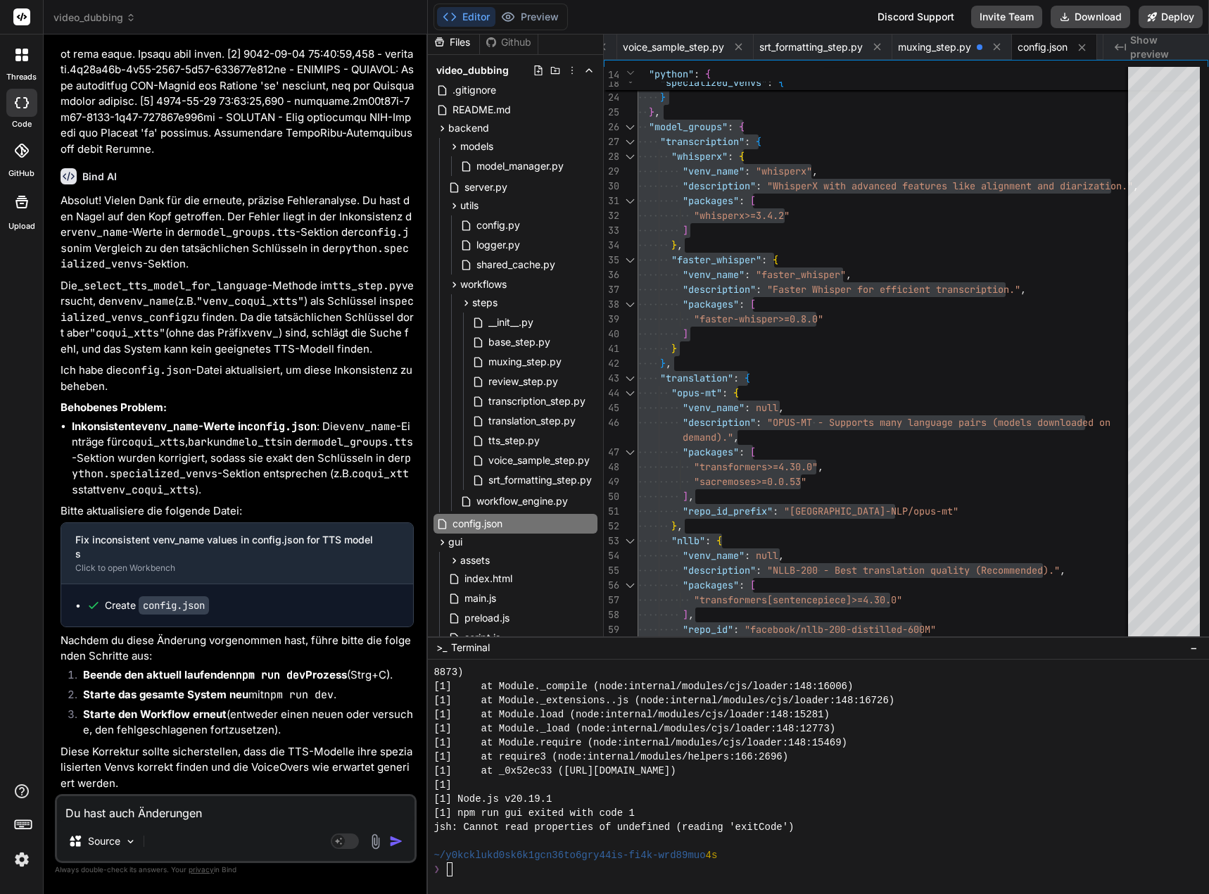
type textarea "x"
type textarea "Du hast auch Änderungen i"
type textarea "x"
type textarea "Du hast auch Änderungen in"
type textarea "x"
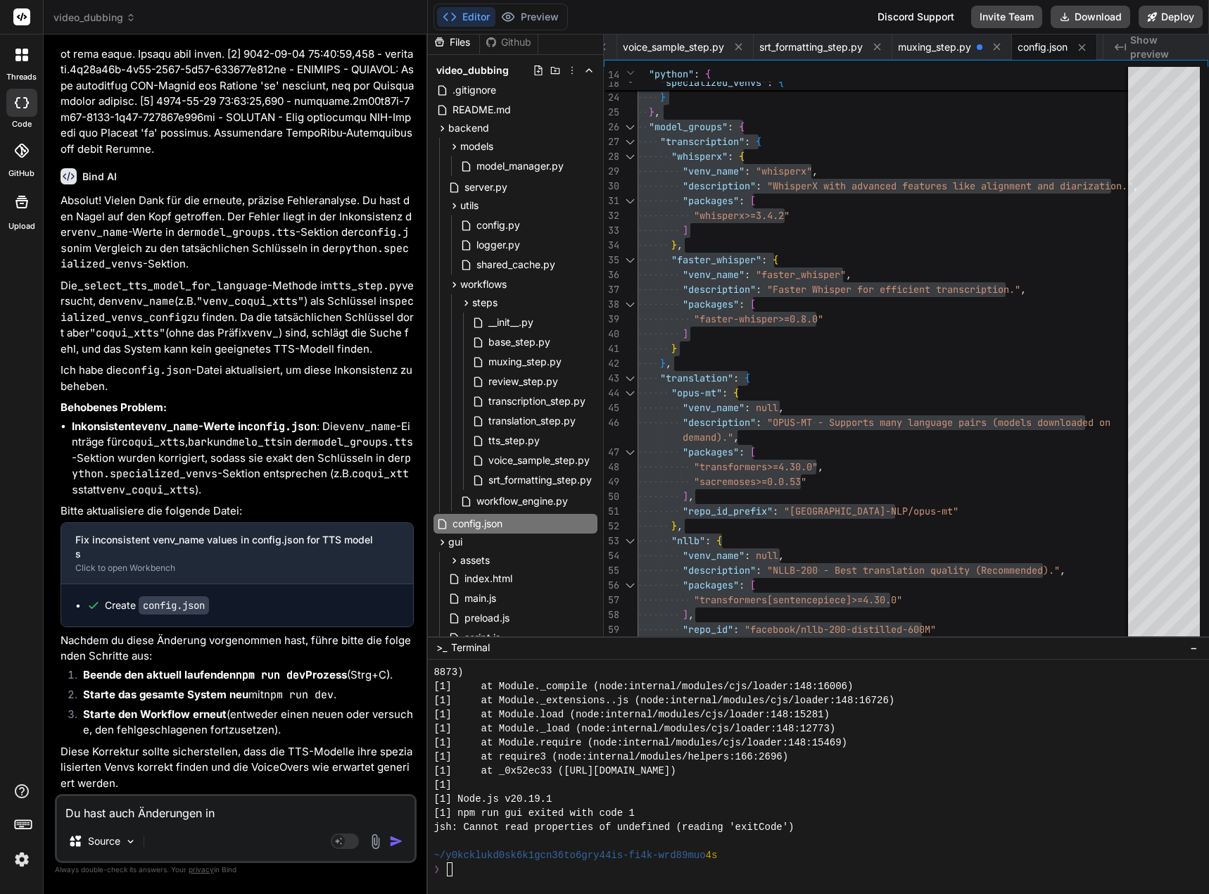
type textarea "Du hast auch Änderungen in"
type textarea "x"
type textarea "Du hast auch Änderungen in d"
type textarea "x"
type textarea "Du hast auch Änderungen in de"
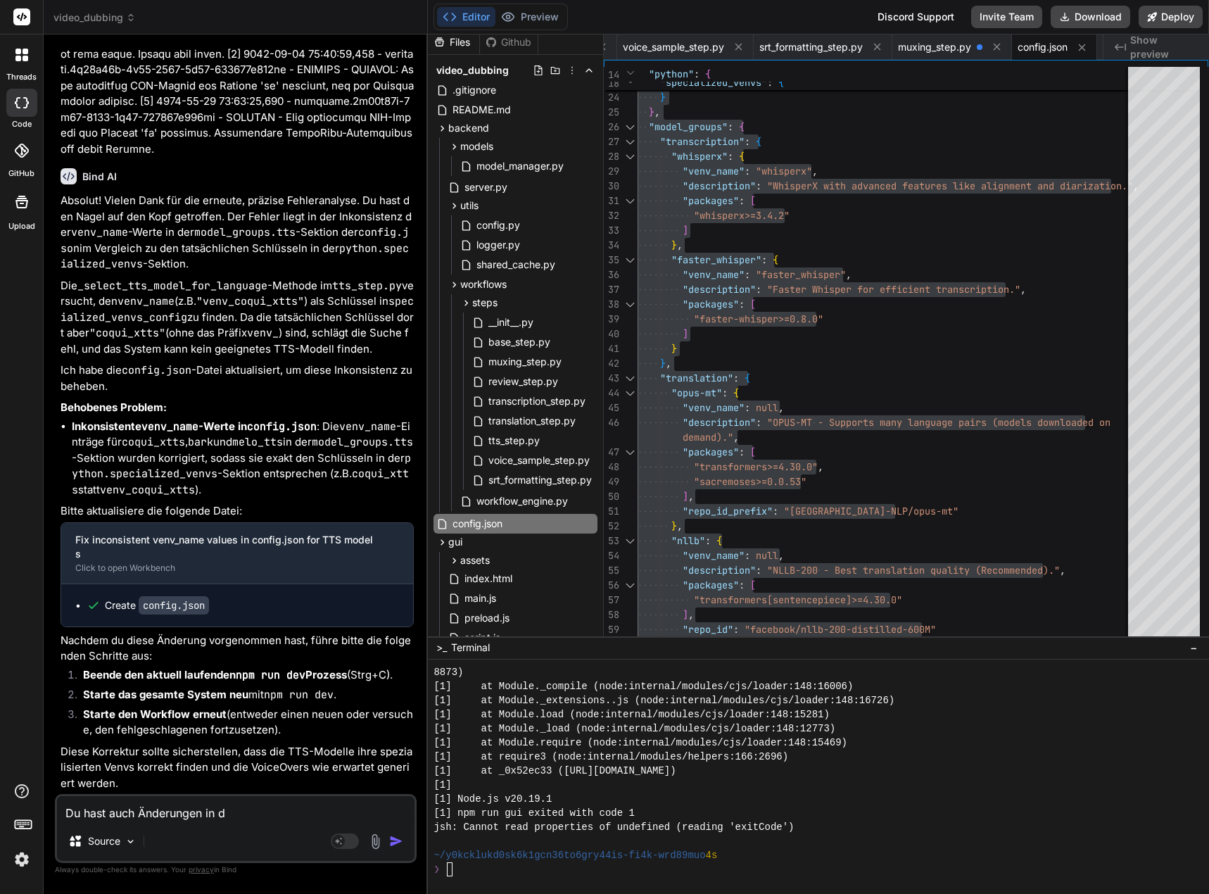
type textarea "x"
type textarea "Du hast auch Änderungen in d"
type textarea "x"
type textarea "Du hast auch Änderungen in"
type textarea "x"
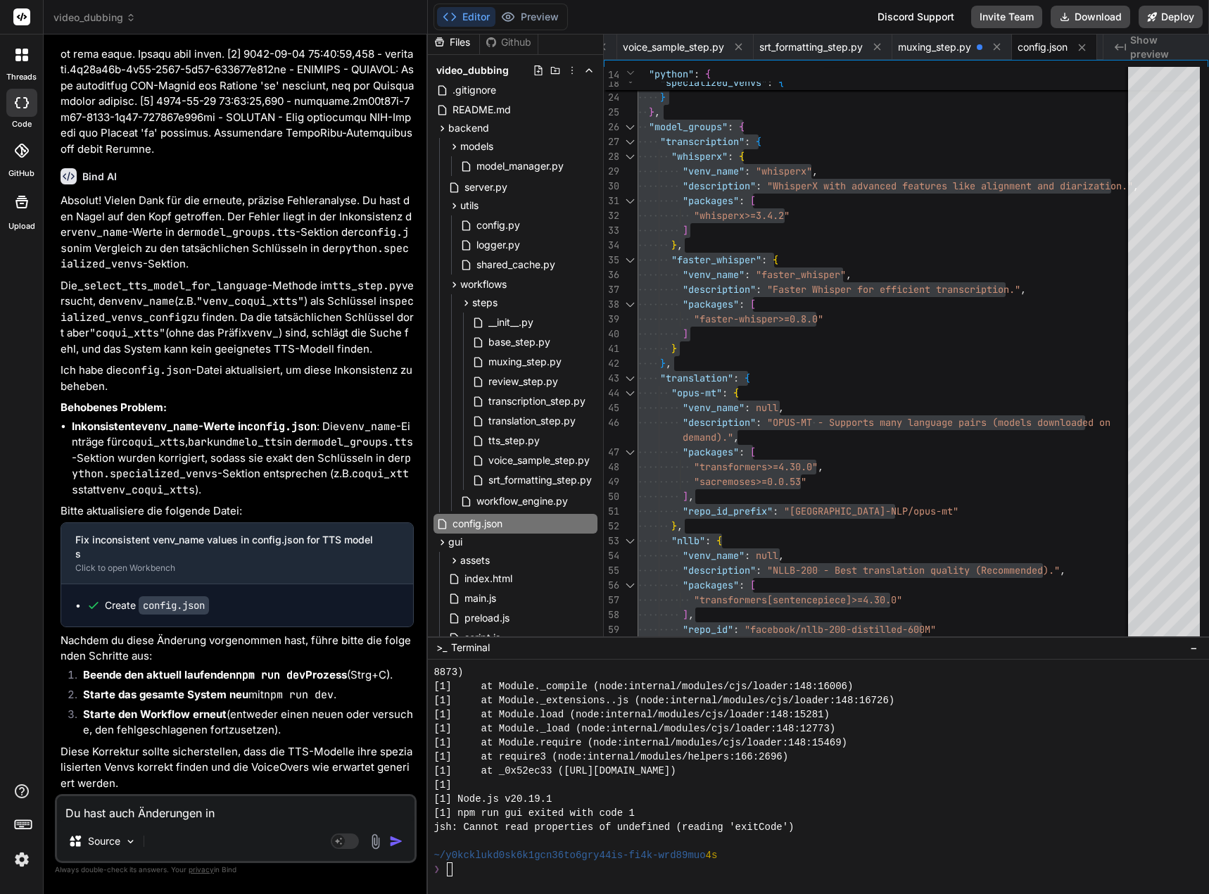
type textarea "Du hast auch Änderungen in"
type textarea "x"
type textarea "Du hast auch Änderungen i"
type textarea "x"
type textarea "Du hast auch Änderungen"
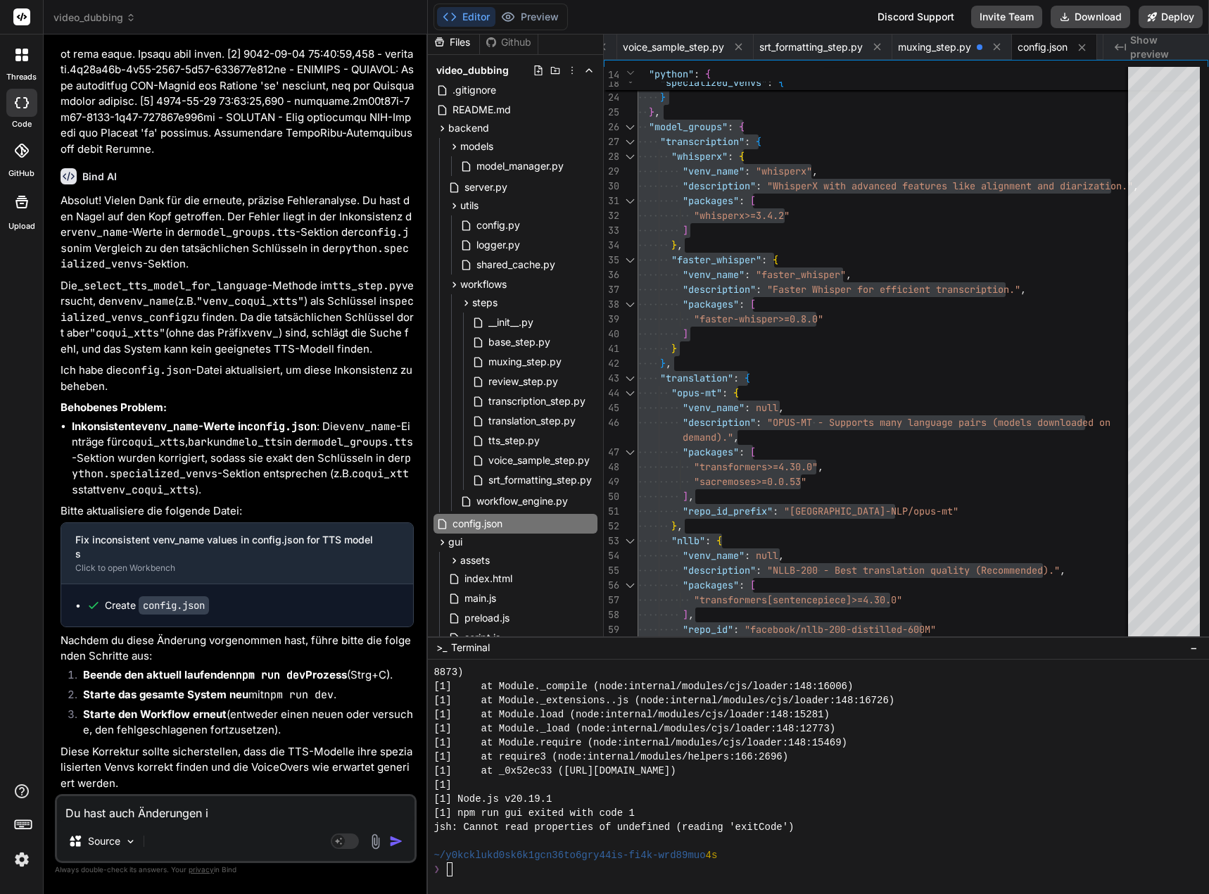
type textarea "x"
type textarea "Du hast auch Änderungen b"
type textarea "x"
type textarea "Du hast auch Änderungen be"
type textarea "x"
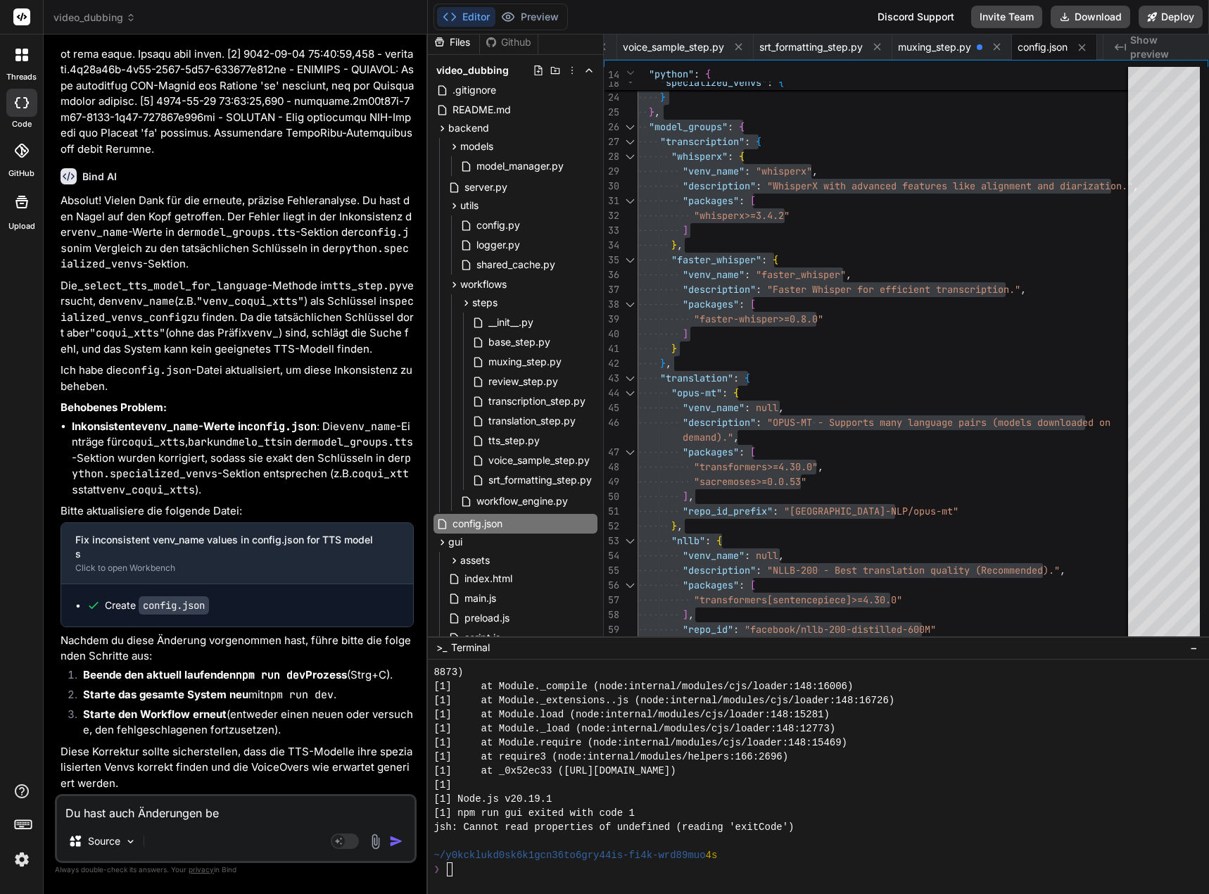
type textarea "Du hast auch Änderungen bei"
type textarea "x"
type textarea "Du hast auch Änderungen bei"
type textarea "x"
type textarea "Du hast auch Änderungen bei w"
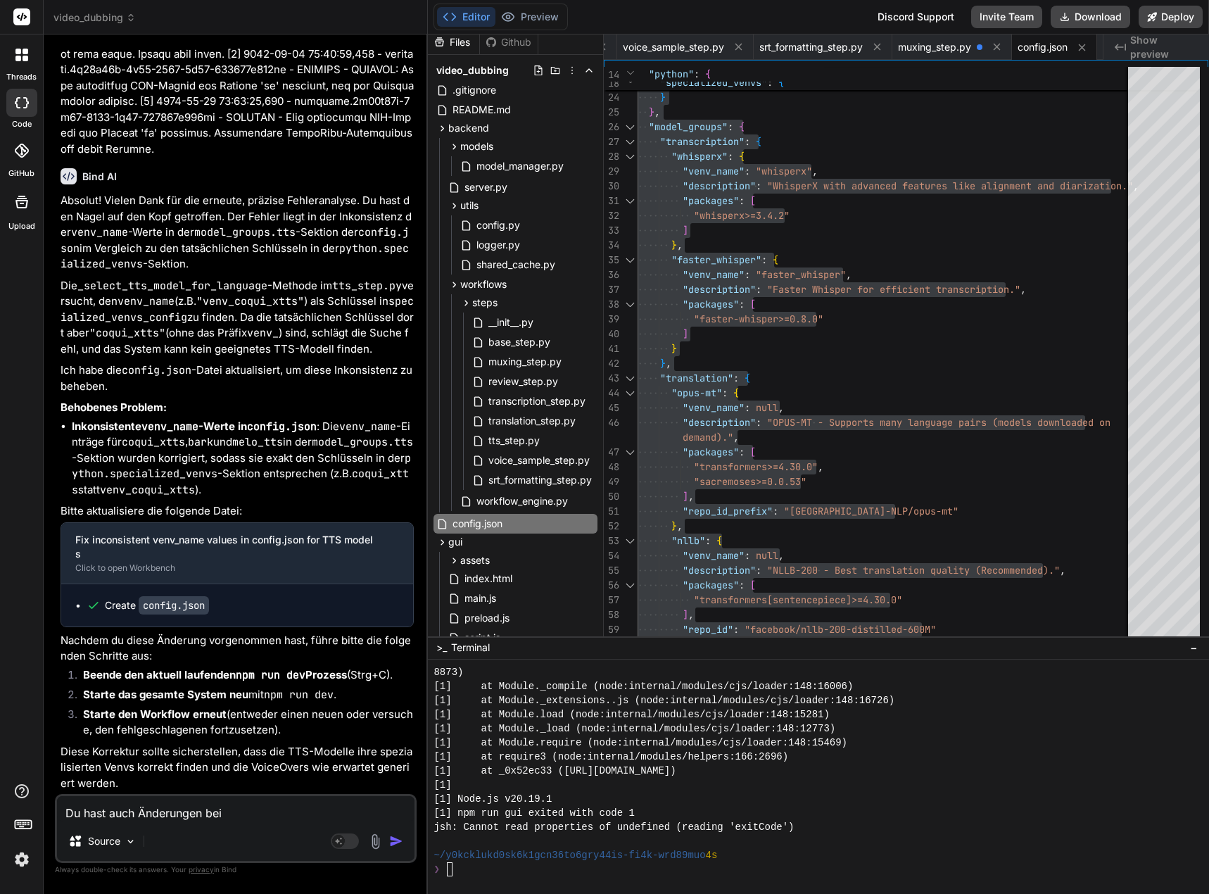
type textarea "x"
type textarea "Du hast auch Änderungen bei wi"
type textarea "x"
type textarea "Du hast auch Änderungen bei w"
type textarea "x"
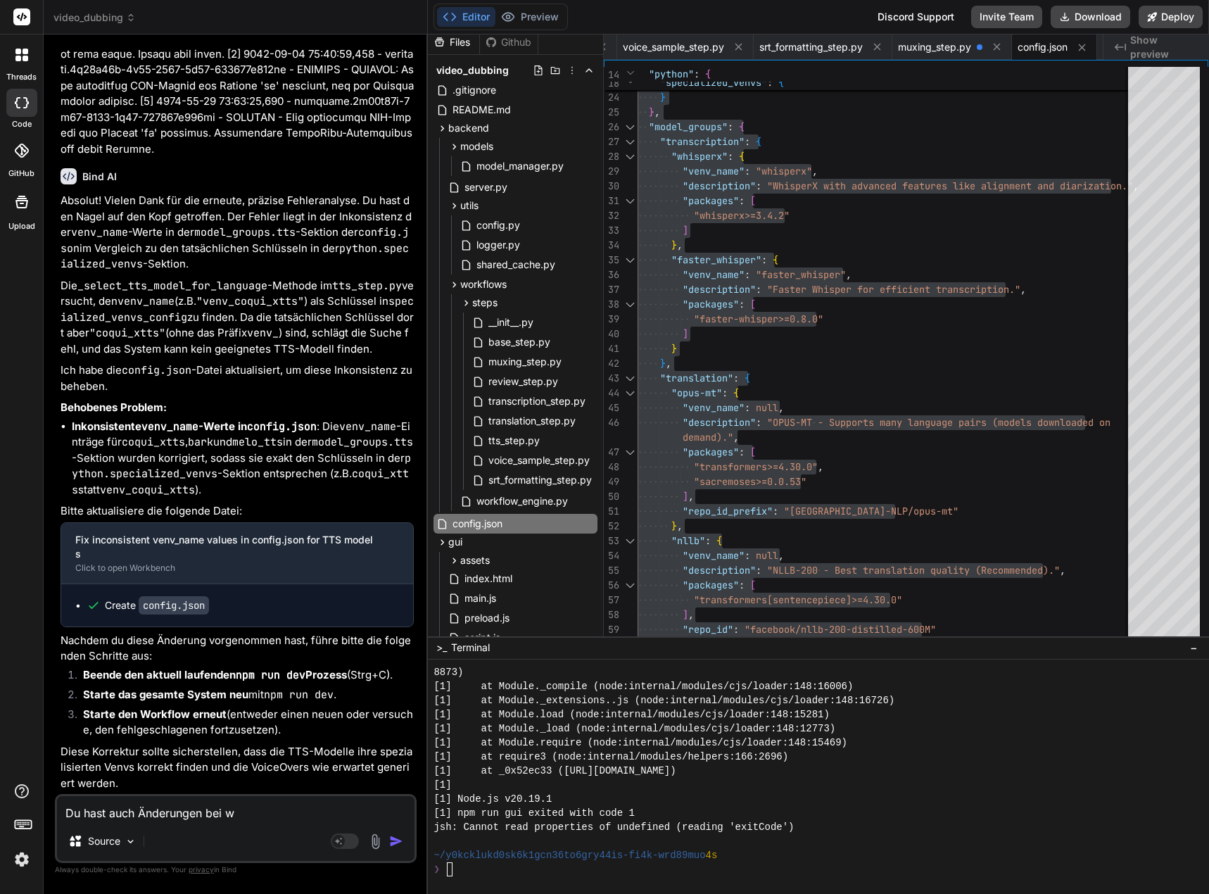
type textarea "Du hast auch Änderungen bei wh"
type textarea "x"
type textarea "Du hast auch Änderungen bei w"
type textarea "x"
type textarea "Du hast auch Änderungen bei"
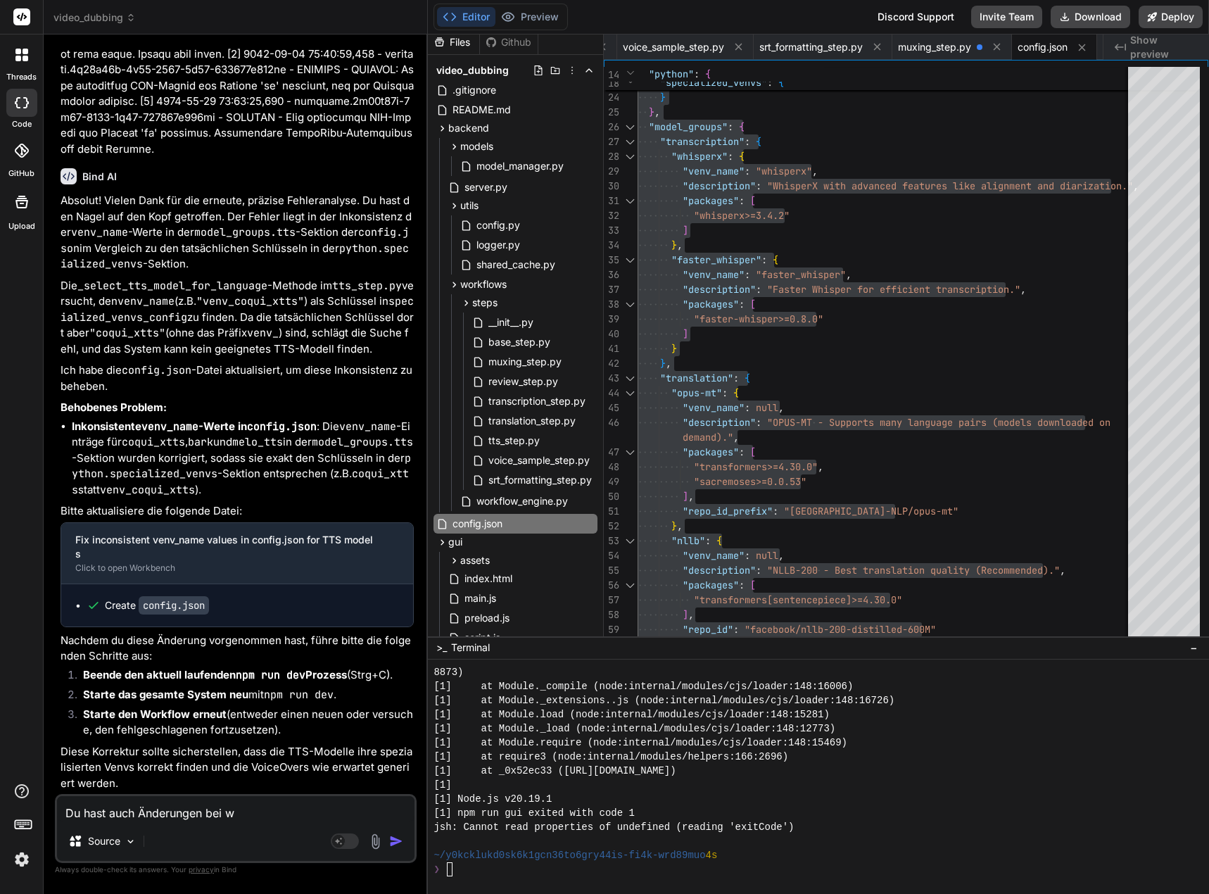
type textarea "x"
type textarea "Du hast auch Änderungen bei d"
type textarea "x"
type textarea "Du hast auch Änderungen bei de"
type textarea "x"
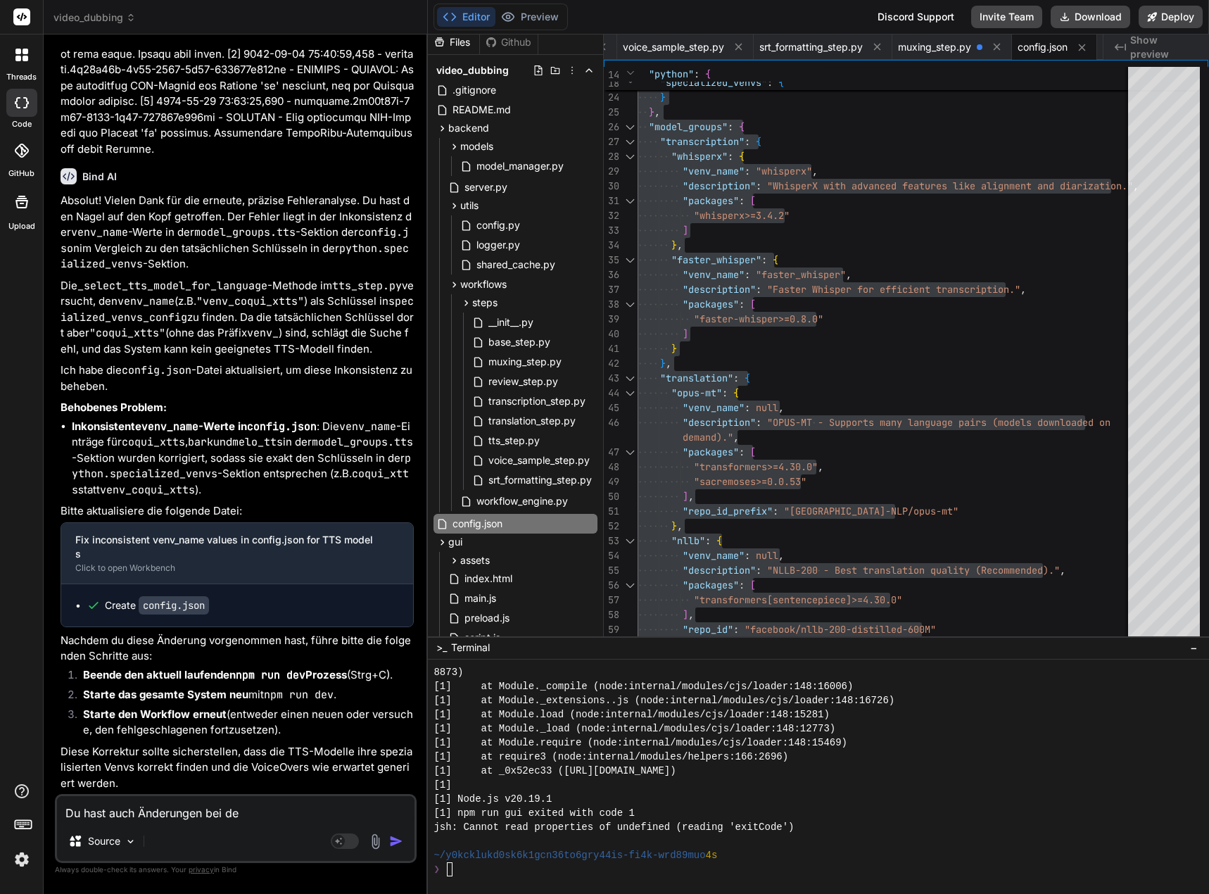
type textarea "Du hast auch Änderungen bei den"
type textarea "x"
type textarea "Du hast auch Änderungen bei den"
type textarea "x"
type textarea "Du hast auch Änderungen bei den T"
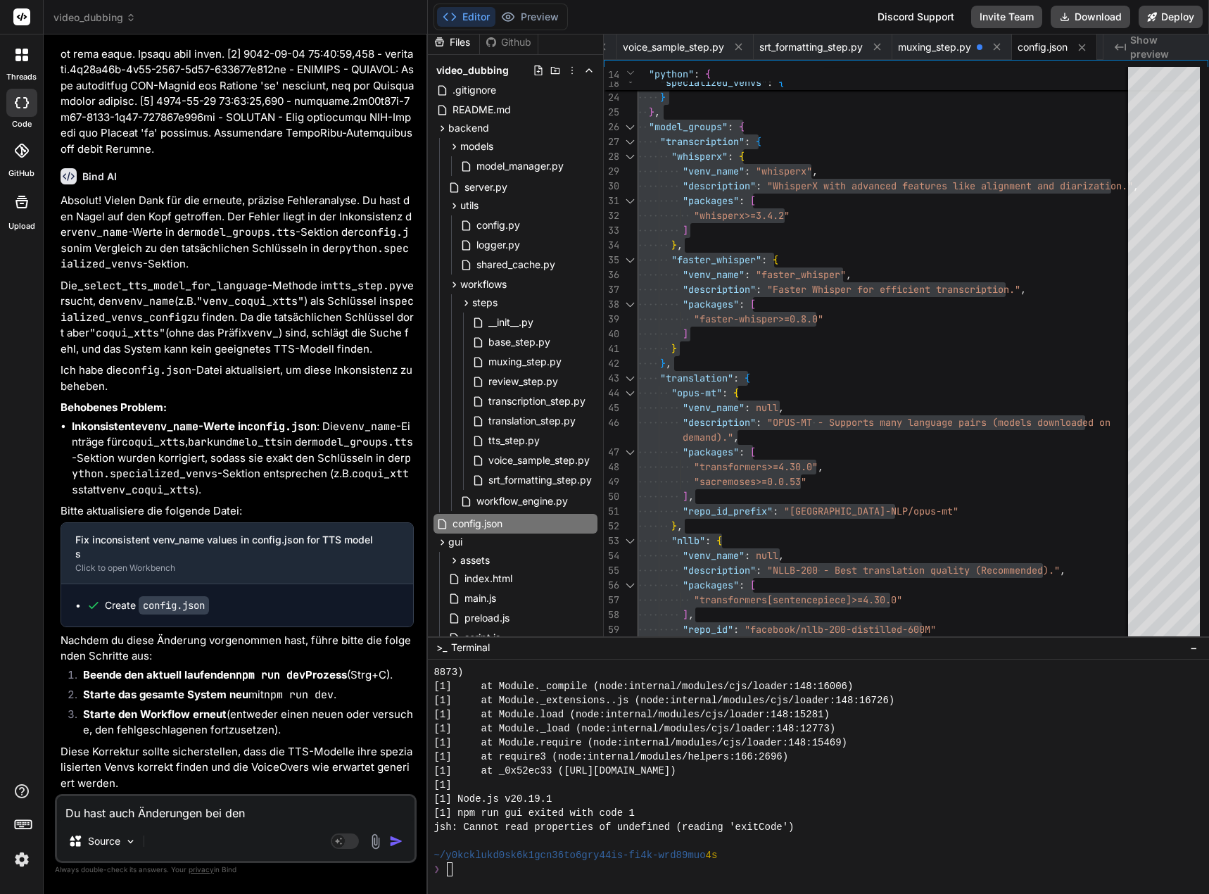
type textarea "x"
type textarea "Du hast auch Änderungen bei den Tr"
type textarea "x"
type textarea "Du hast auch Änderungen bei den Tra"
type textarea "x"
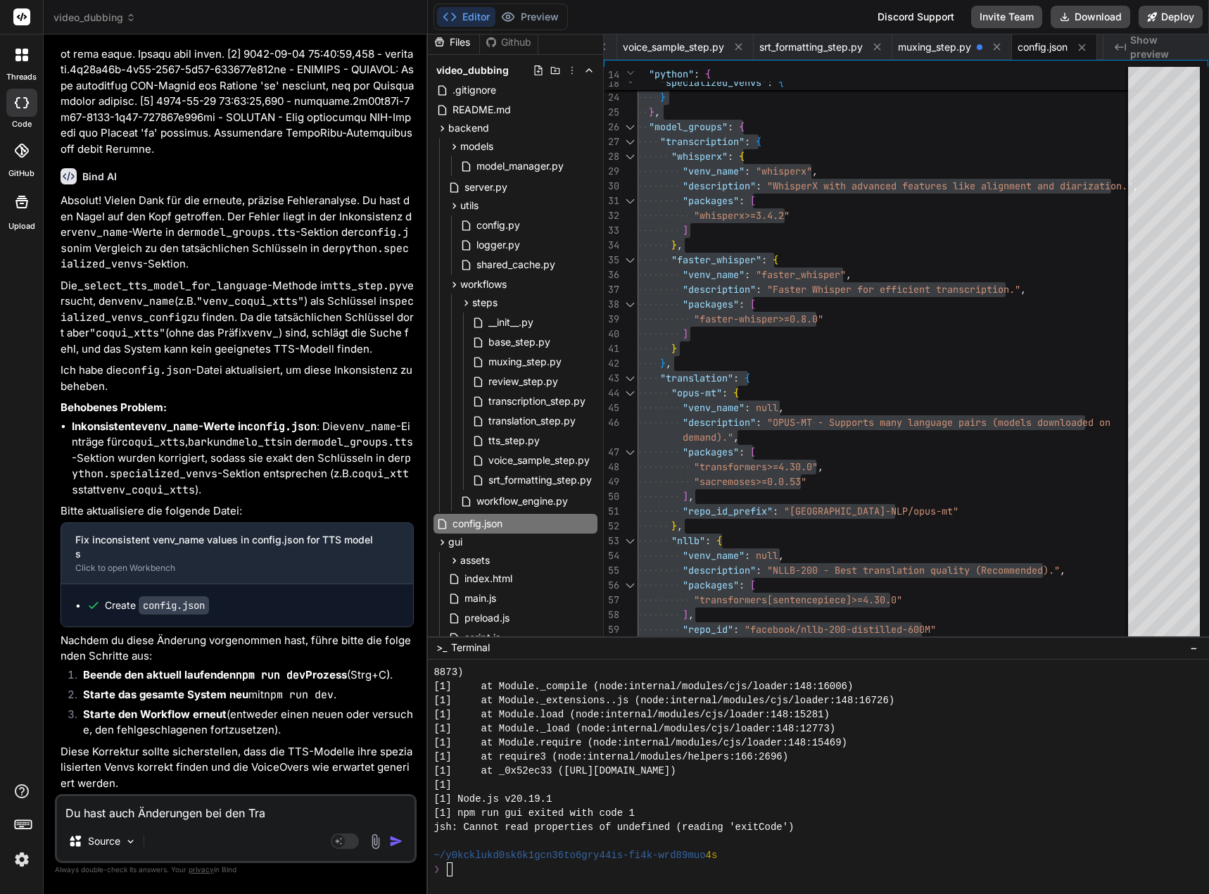
type textarea "Du hast auch Änderungen bei den Tran"
type textarea "x"
type textarea "Du hast auch Änderungen bei den Trans"
type textarea "x"
type textarea "Du hast auch Änderungen bei den Transc"
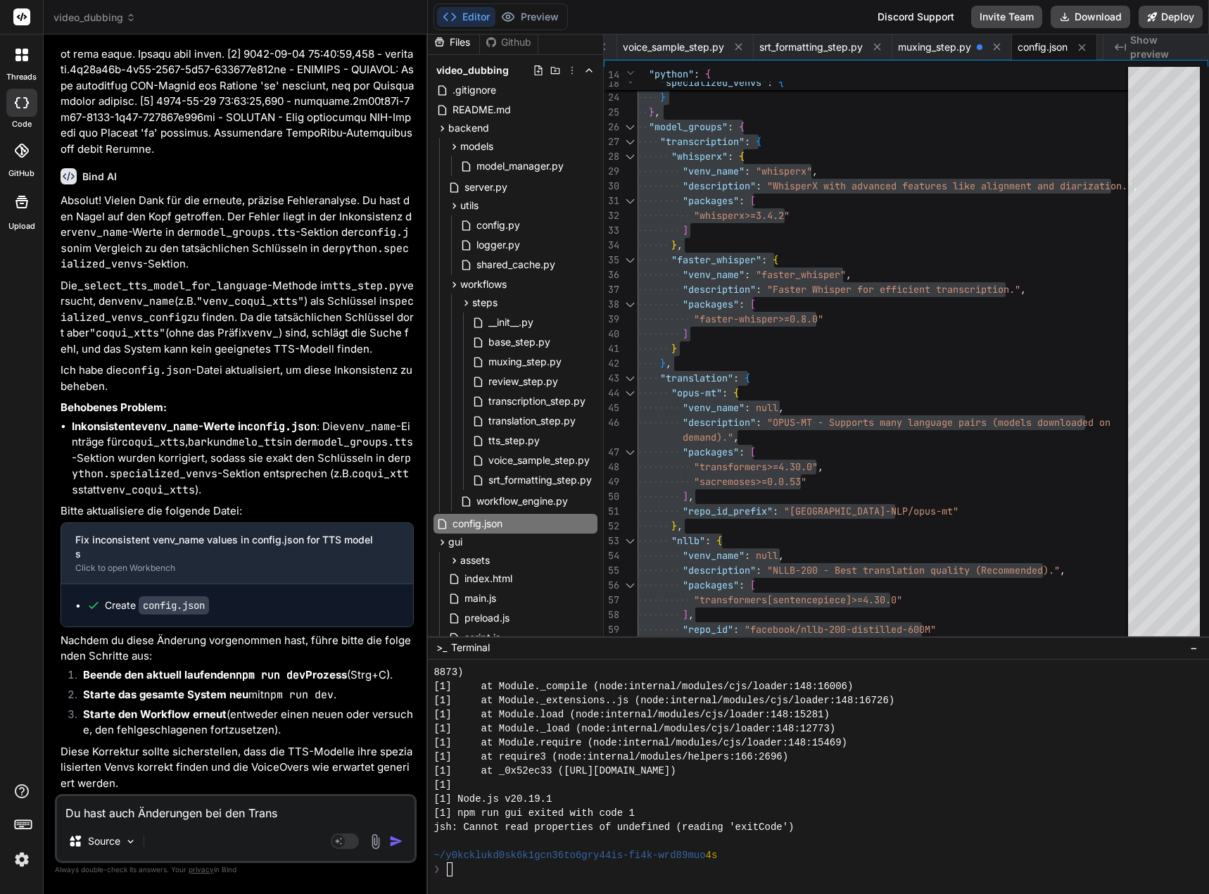
type textarea "x"
type textarea "Du hast auch Änderungen bei den Transcr"
type textarea "x"
type textarea "Du hast auch Änderungen bei den Transcri"
type textarea "x"
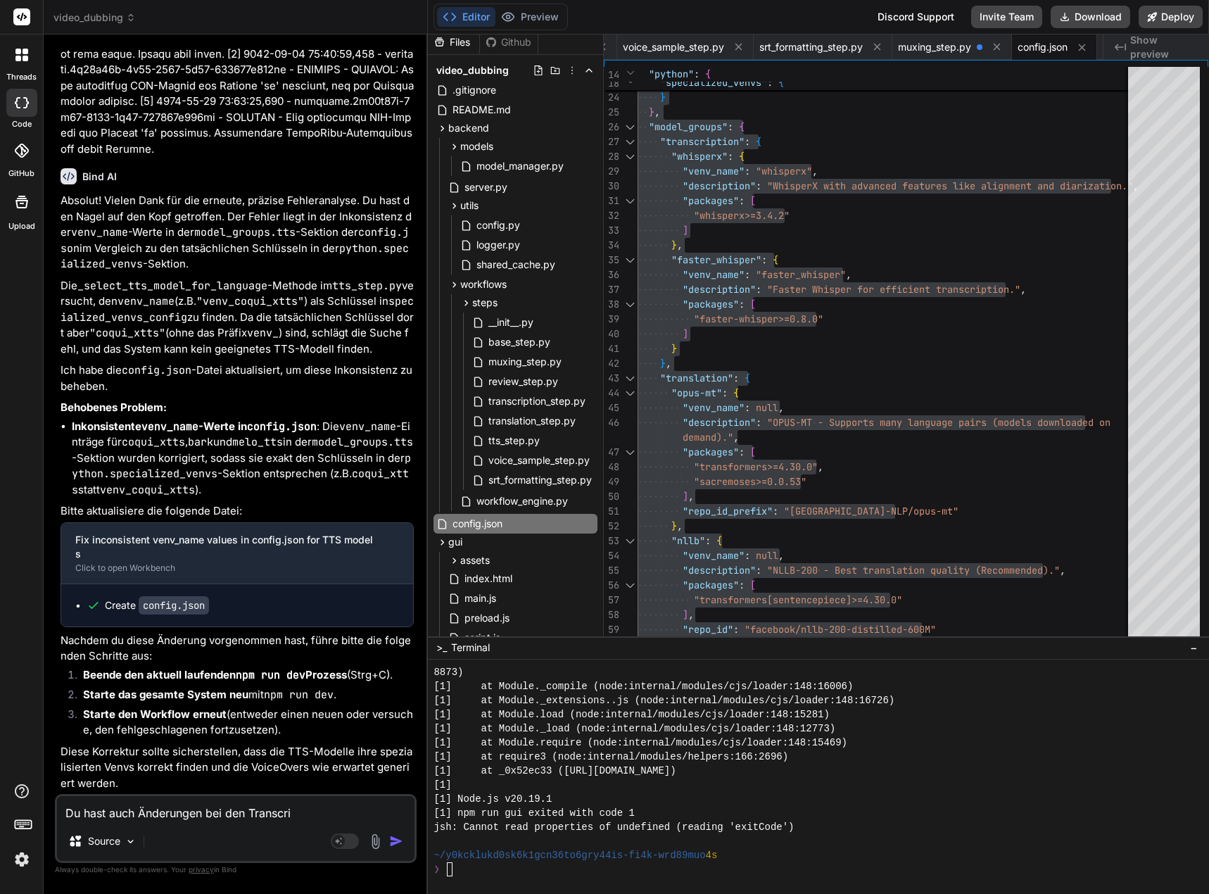
type textarea "Du hast auch Änderungen bei den Transcrip"
type textarea "x"
type textarea "Du hast auch Änderungen bei den Transcript"
type textarea "x"
type textarea "Du hast auch Änderungen bei den Transcripti"
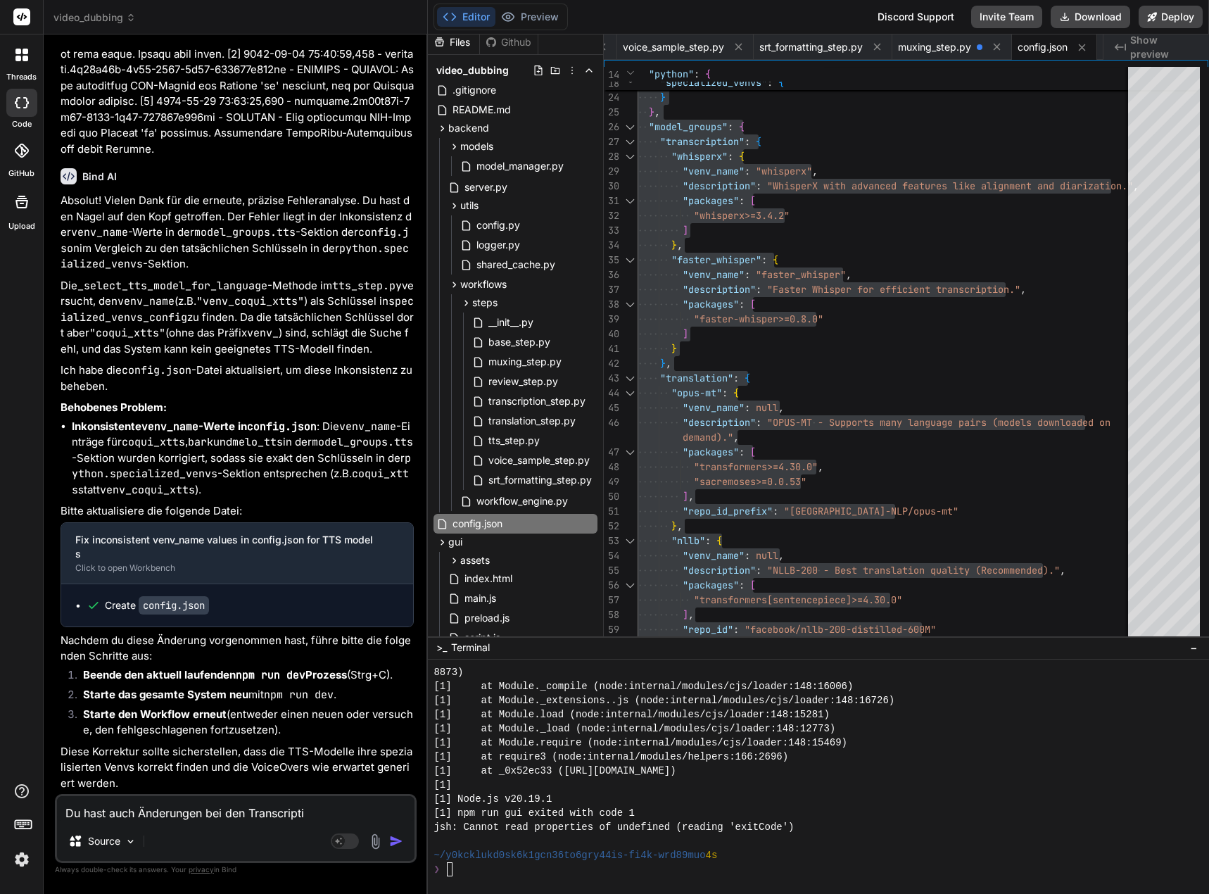
type textarea "x"
type textarea "Du hast auch Änderungen bei den Transcriptio"
type textarea "x"
type textarea "Du hast auch Änderungen bei den Transcription"
type textarea "x"
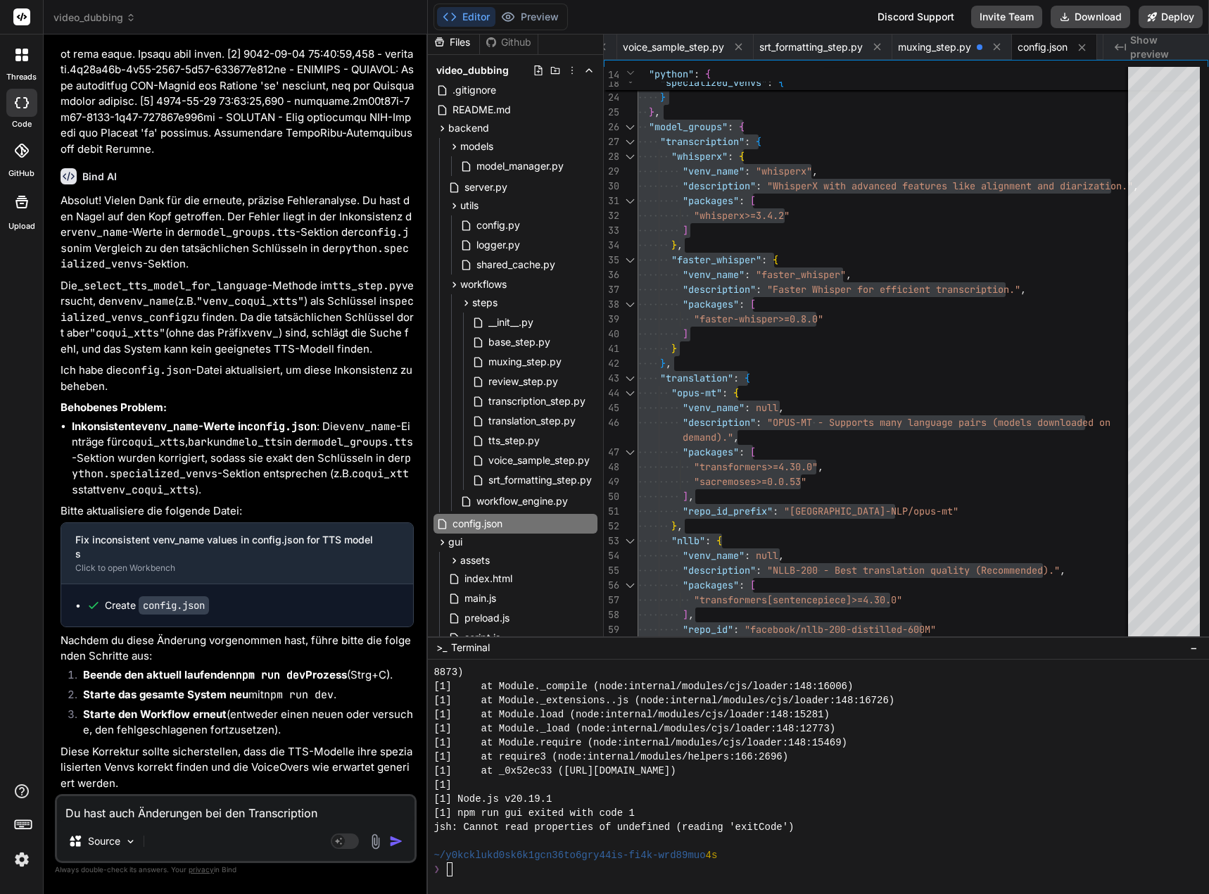
type textarea "Du hast auch Änderungen bei den Transcriptions"
type textarea "x"
type textarea "Du hast auch Änderungen bei den Transcriptionsm"
type textarea "x"
type textarea "Du hast auch Änderungen bei den Transcriptionsmo"
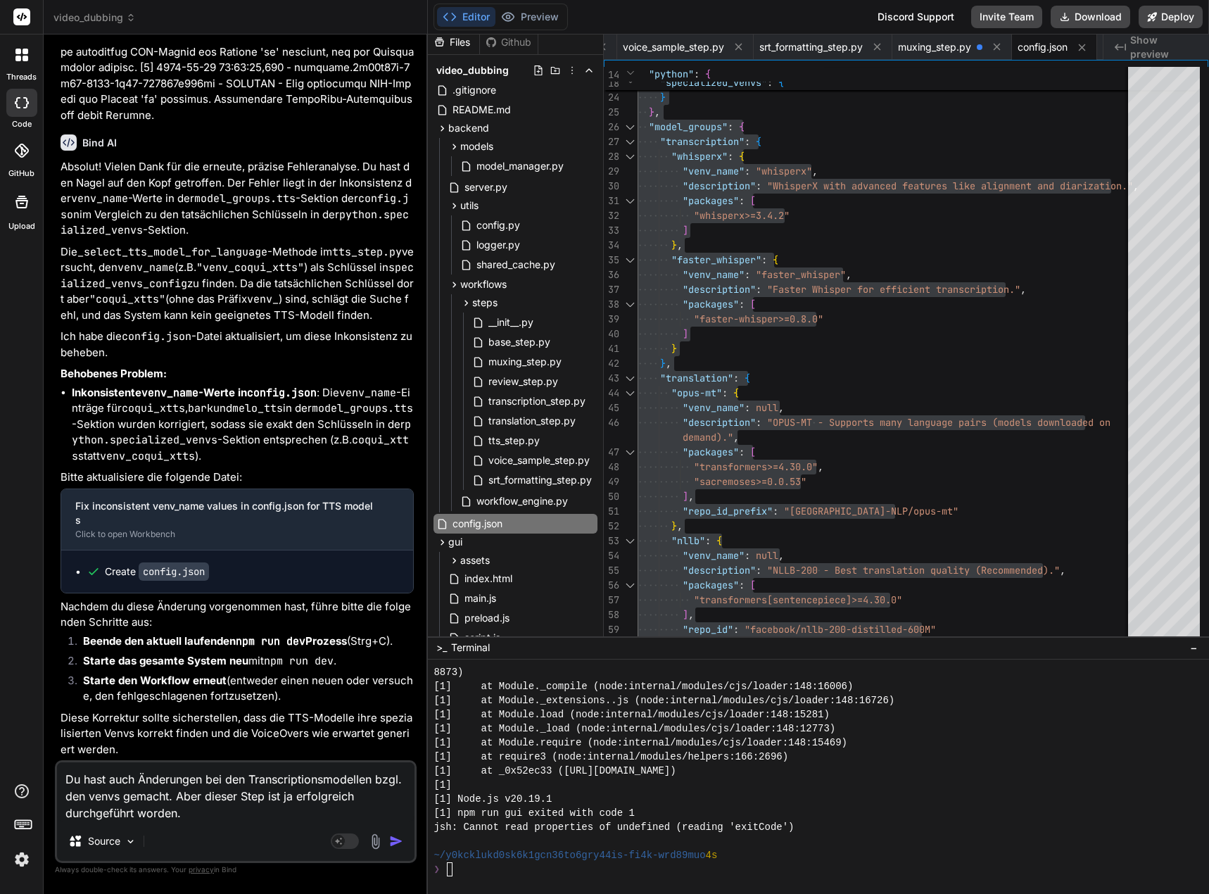
click at [201, 815] on textarea "Du hast auch Änderungen bei den Transcriptionsmodellen bzgl. den venvs gemacht.…" at bounding box center [235, 791] width 357 height 59
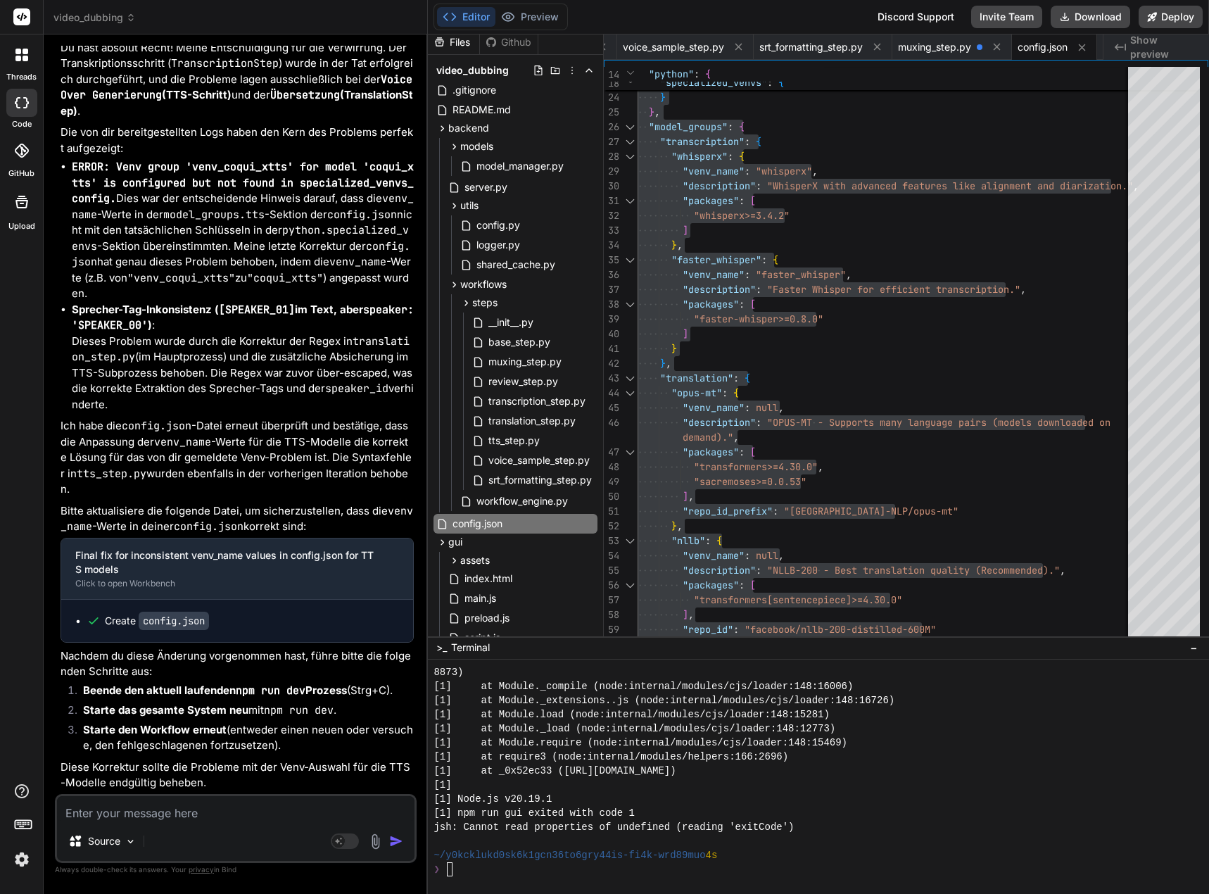
scroll to position [135794, 0]
click at [525, 528] on div "config.json" at bounding box center [515, 524] width 164 height 20
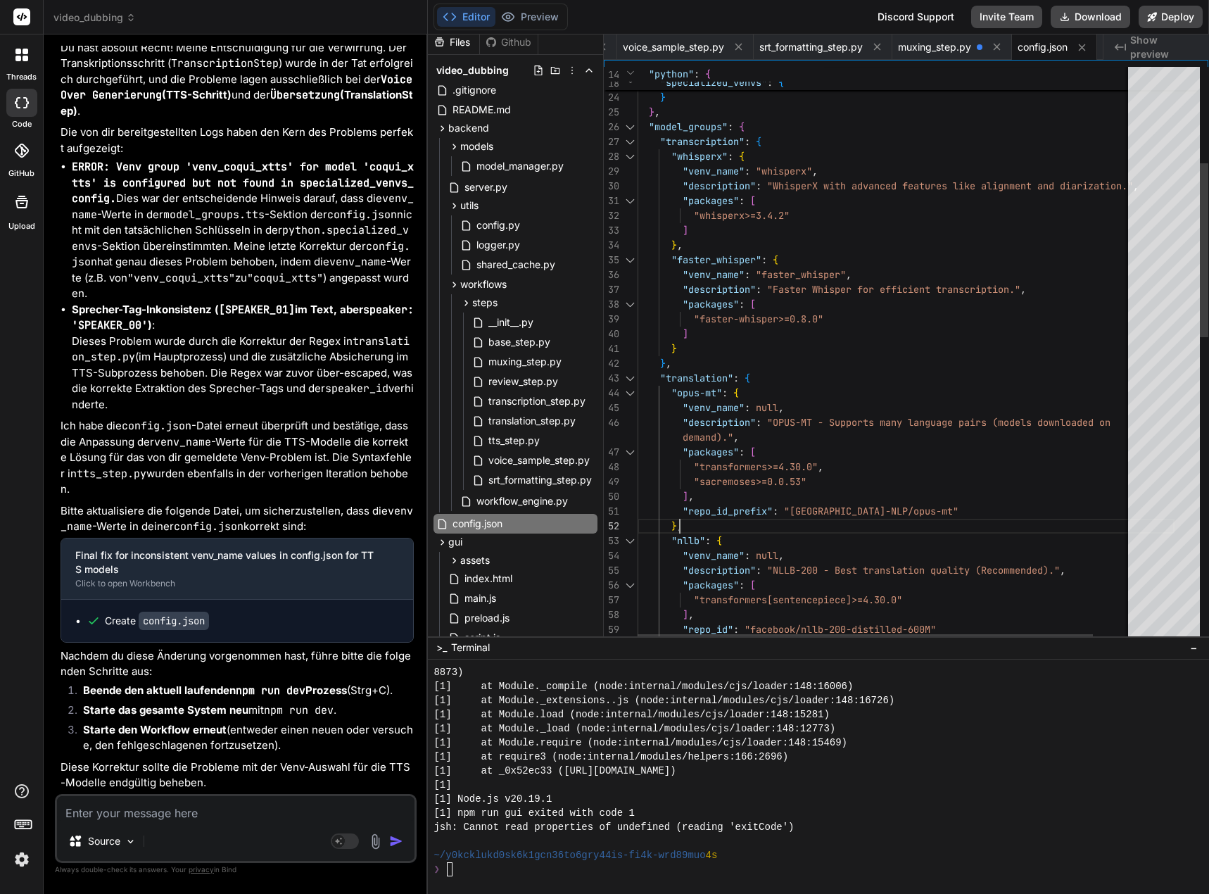
click at [897, 525] on div "] , "repo_id_prefix" : "Helsinki-NLP/opus-mt" } , "nllb" : { "venv_name" : null…" at bounding box center [905, 700] width 537 height 1900
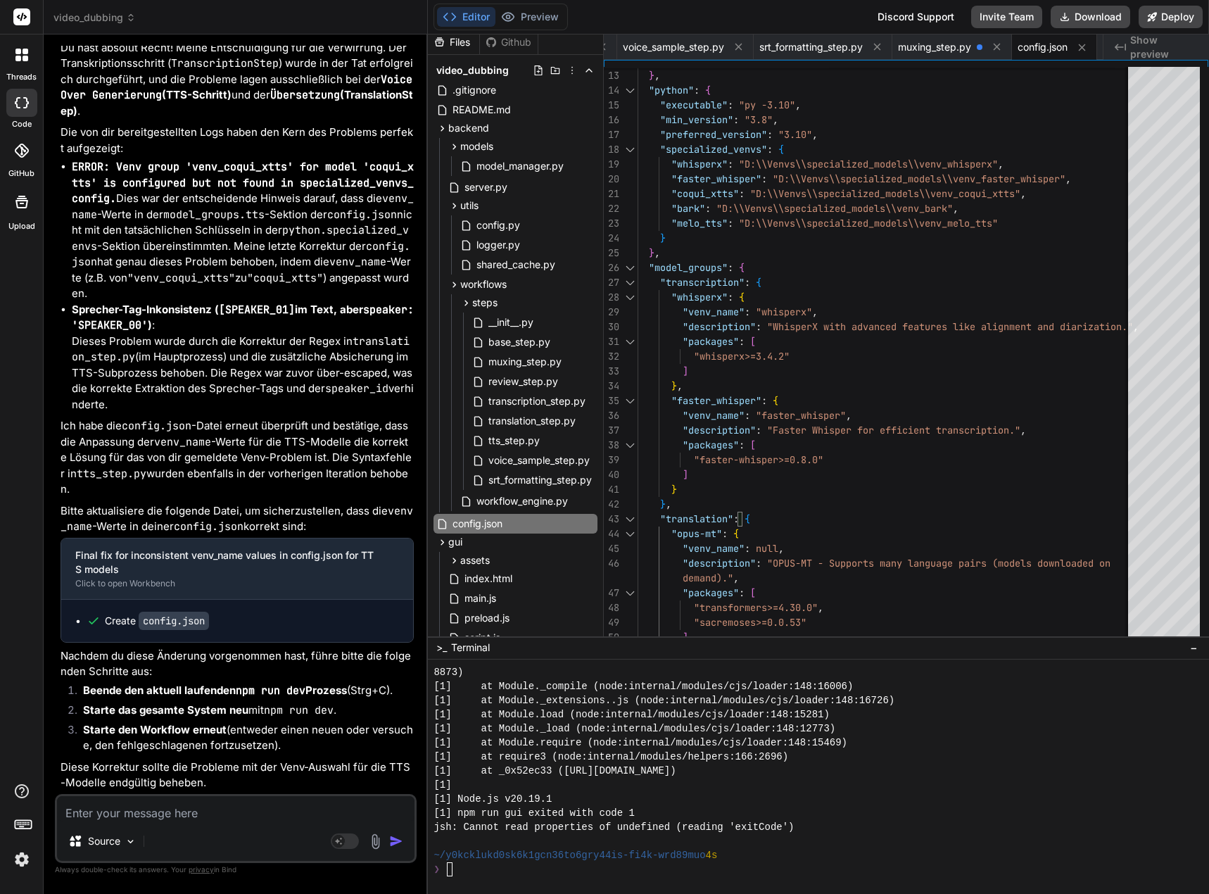
scroll to position [136005, 0]
click at [101, 817] on textarea at bounding box center [235, 808] width 357 height 25
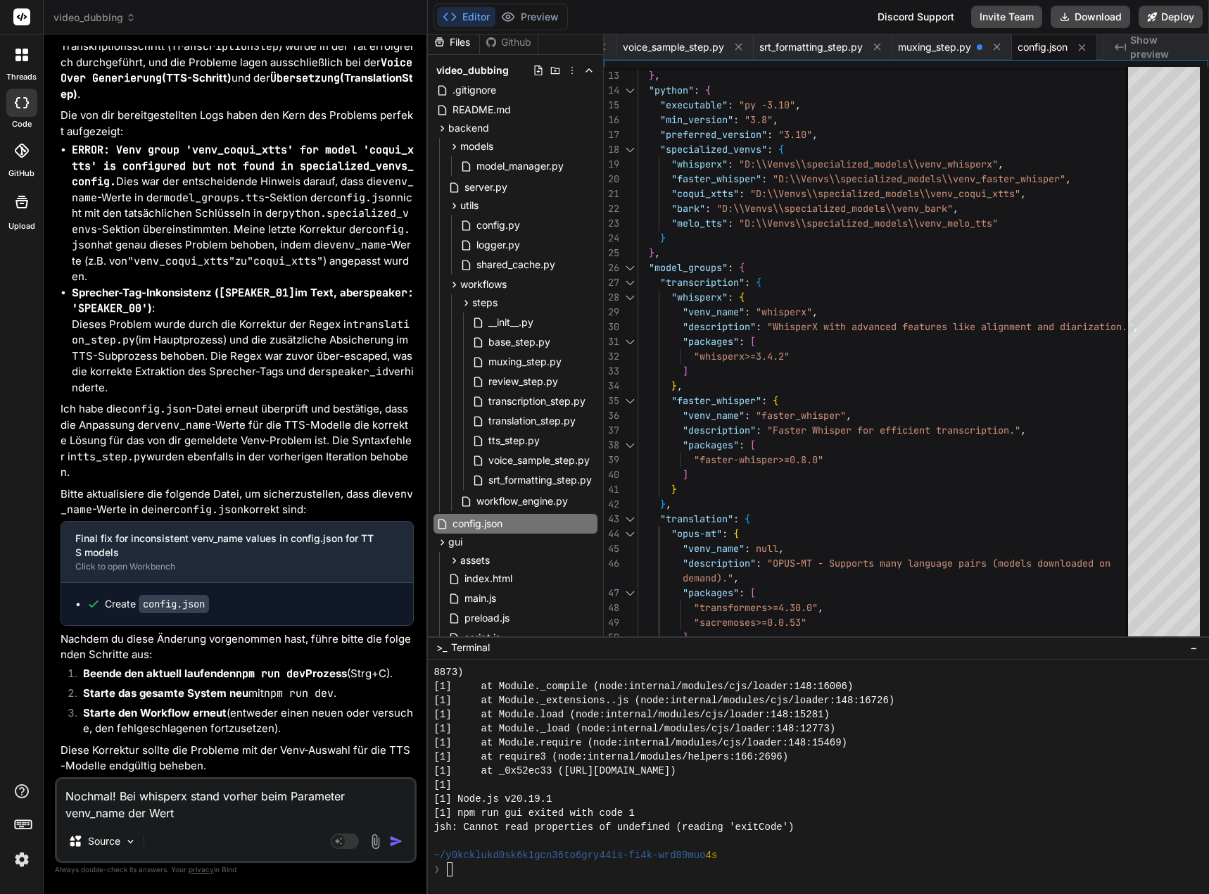
click at [186, 813] on textarea "Nochmal! Bei whisperx stand vorher beim Parameter venv_name der Wert" at bounding box center [235, 800] width 357 height 42
paste textarea "venv_whisperx"
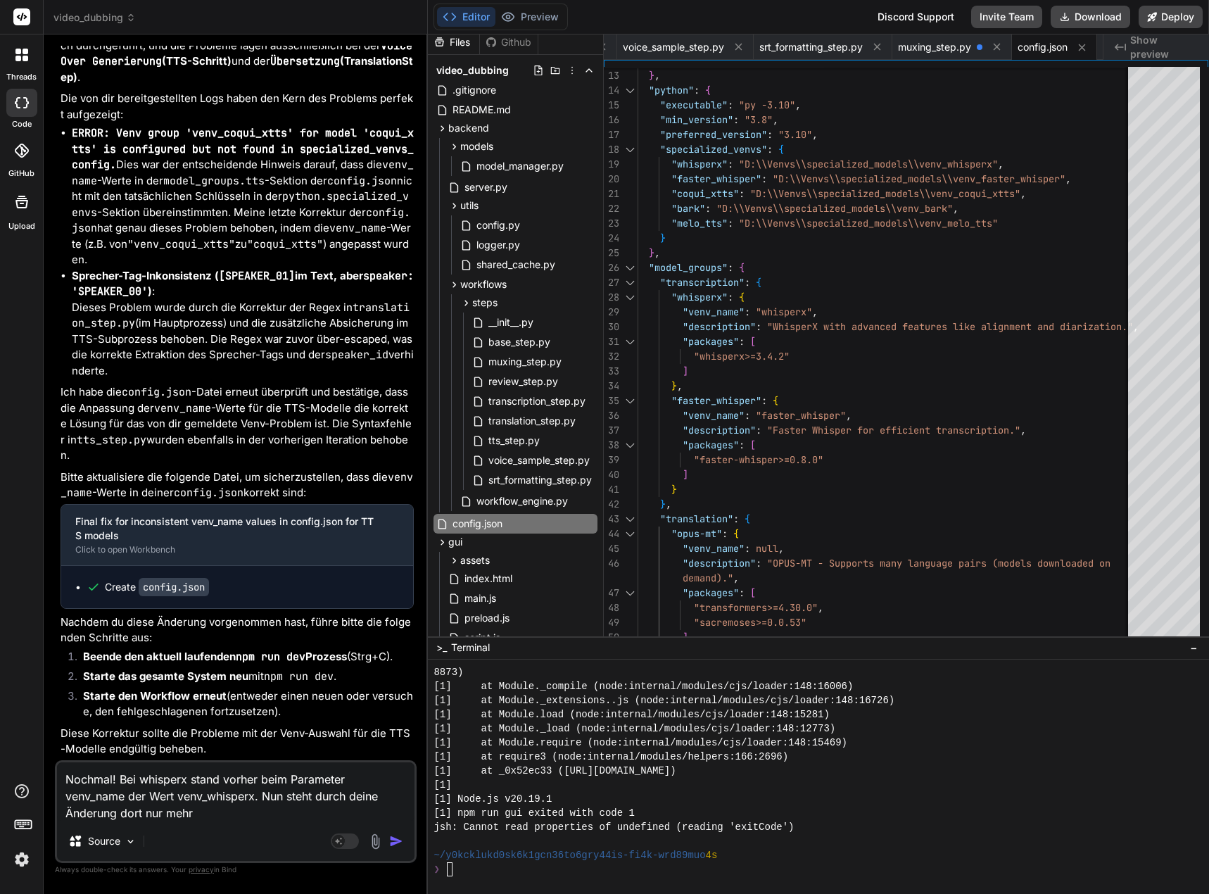
paste textarea "venv_whisperx"
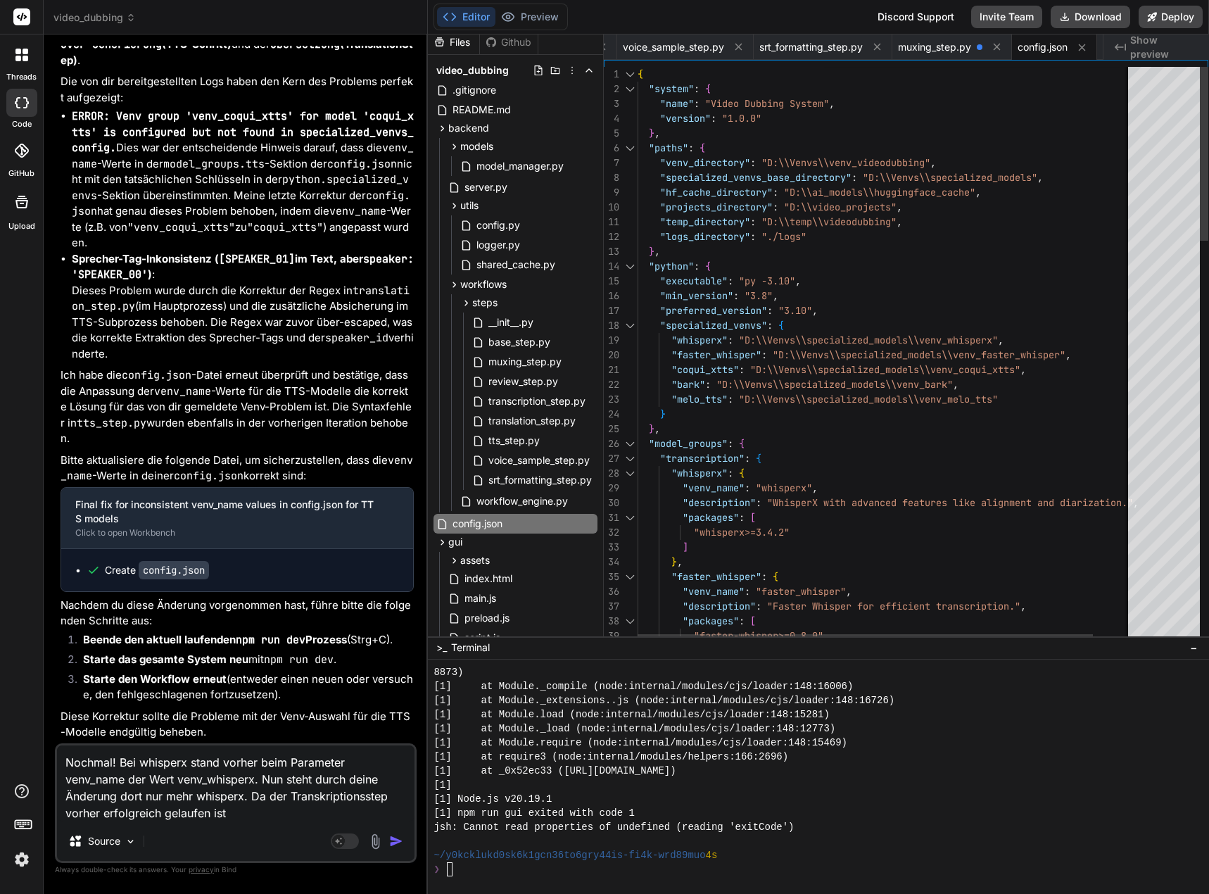
scroll to position [14, 0]
click at [637, 73] on span "{" at bounding box center [640, 74] width 6 height 13
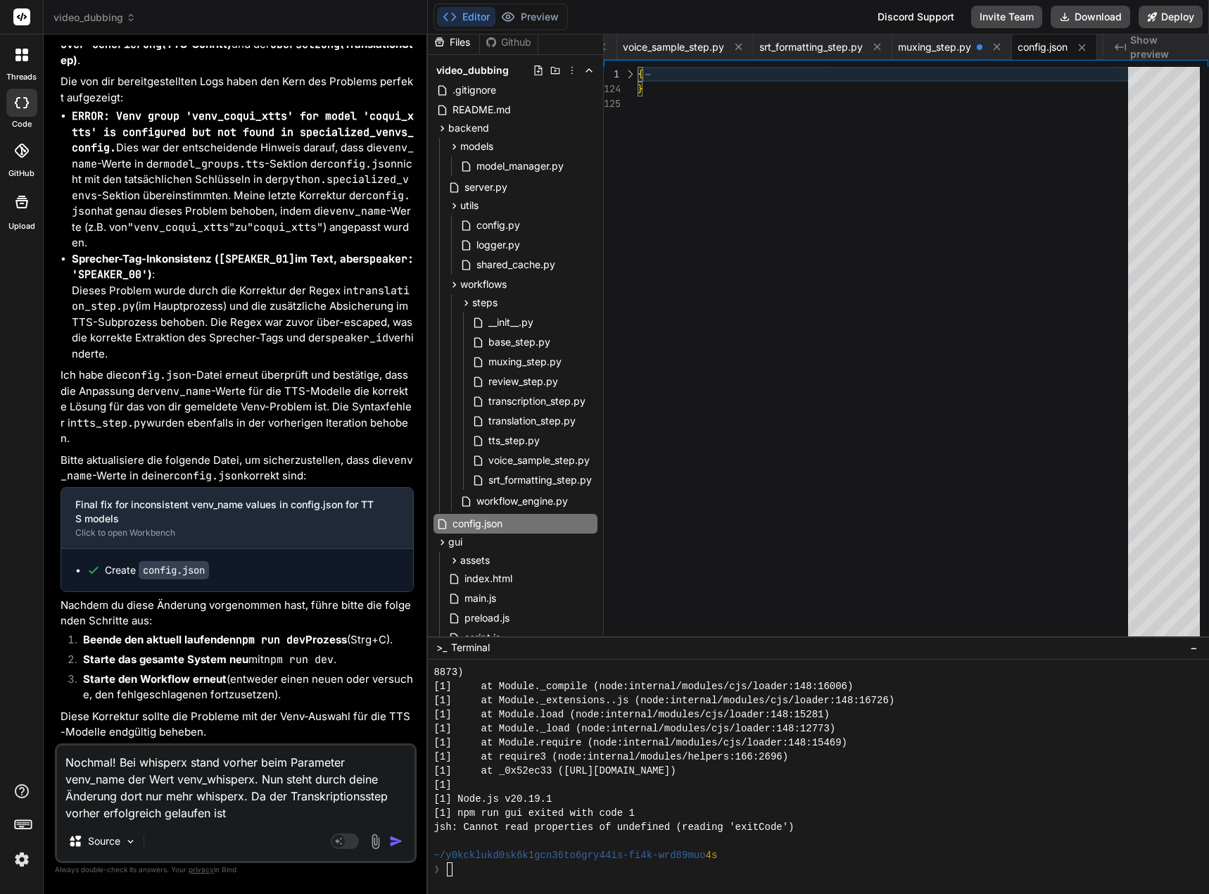
click at [637, 73] on span "{" at bounding box center [640, 74] width 6 height 13
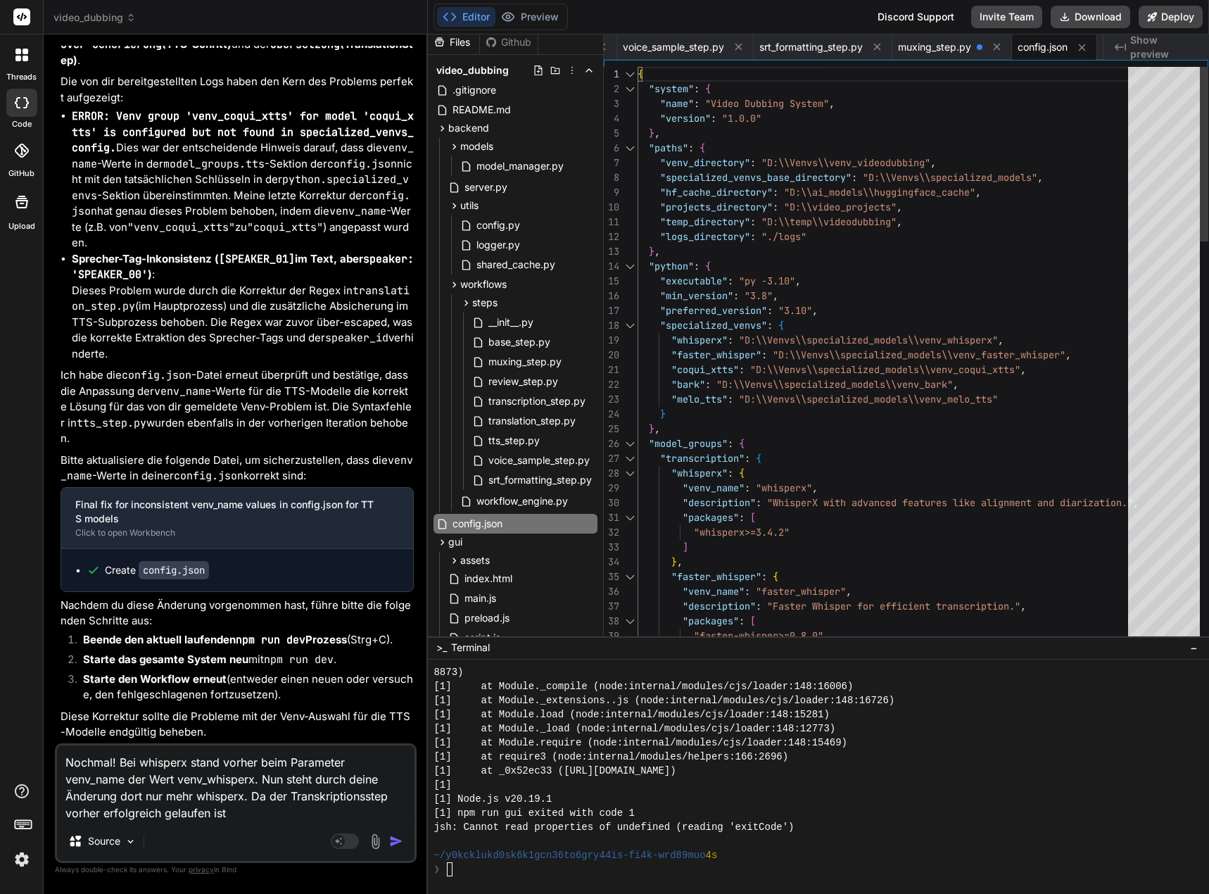
drag, startPoint x: 637, startPoint y: 73, endPoint x: 661, endPoint y: 323, distance: 250.8
